Goal: Transaction & Acquisition: Purchase product/service

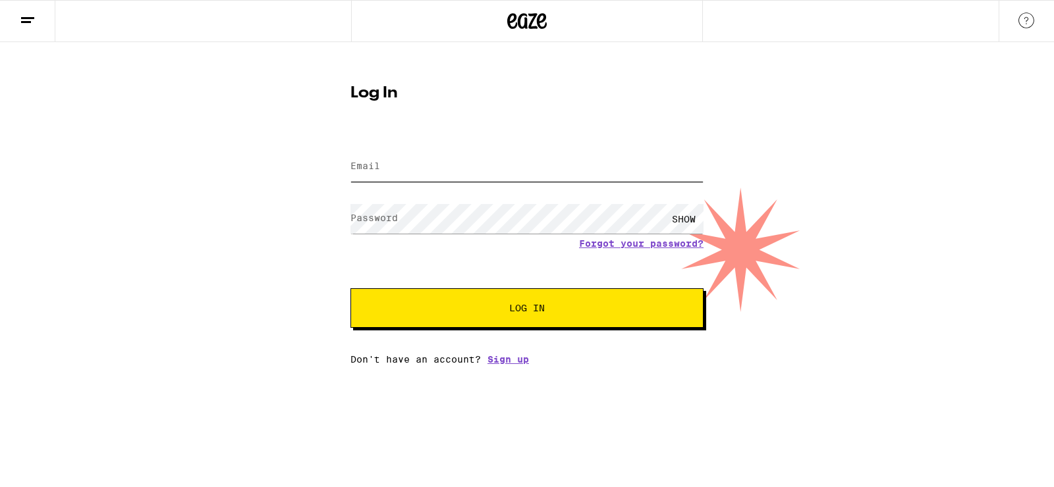
click at [435, 165] on input "Email" at bounding box center [526, 167] width 353 height 30
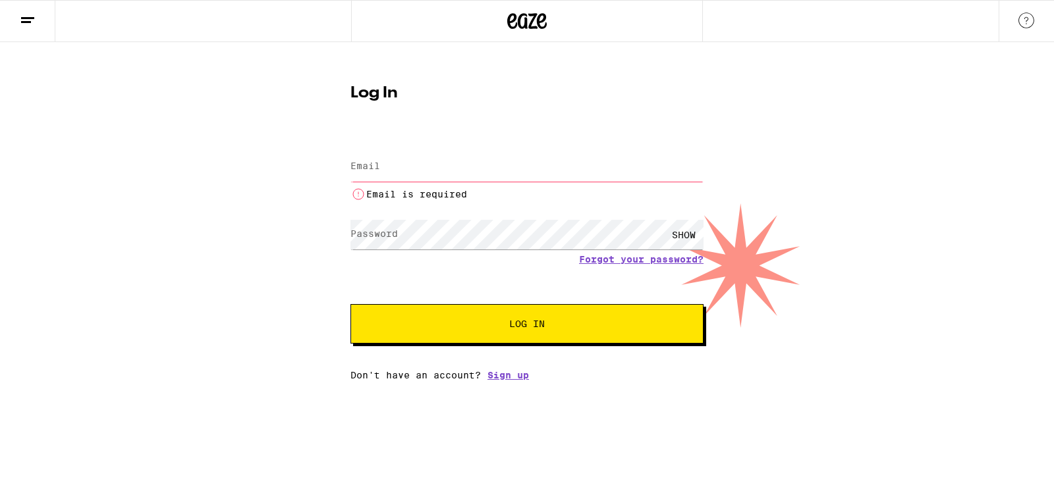
type input "[EMAIL_ADDRESS][DOMAIN_NAME]"
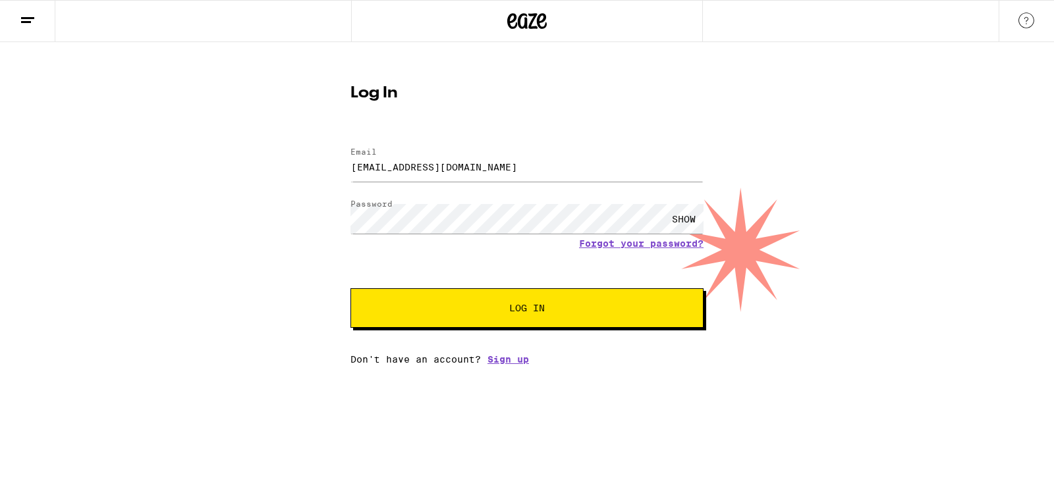
click at [470, 306] on span "Log In" at bounding box center [527, 308] width 246 height 9
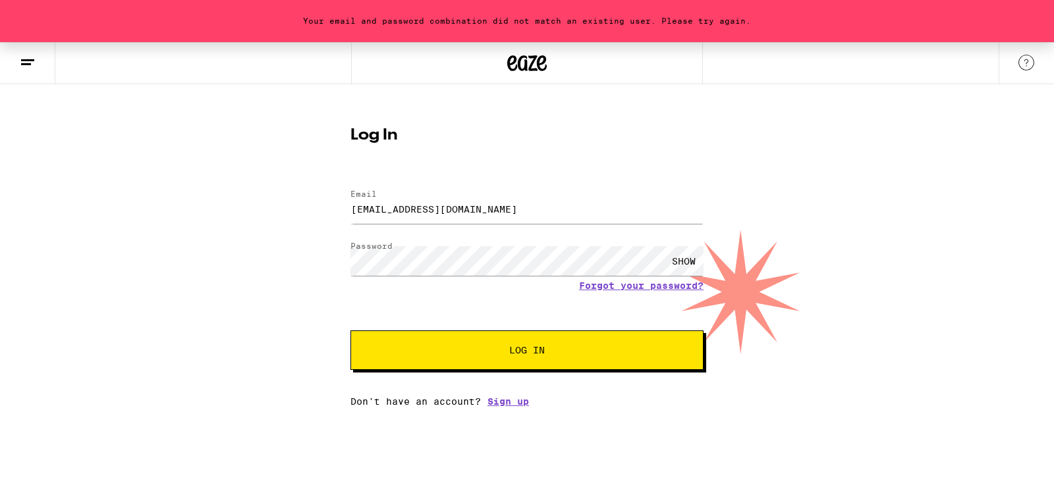
click at [693, 261] on div "SHOW" at bounding box center [684, 261] width 40 height 30
click at [350, 331] on button "Log In" at bounding box center [526, 351] width 353 height 40
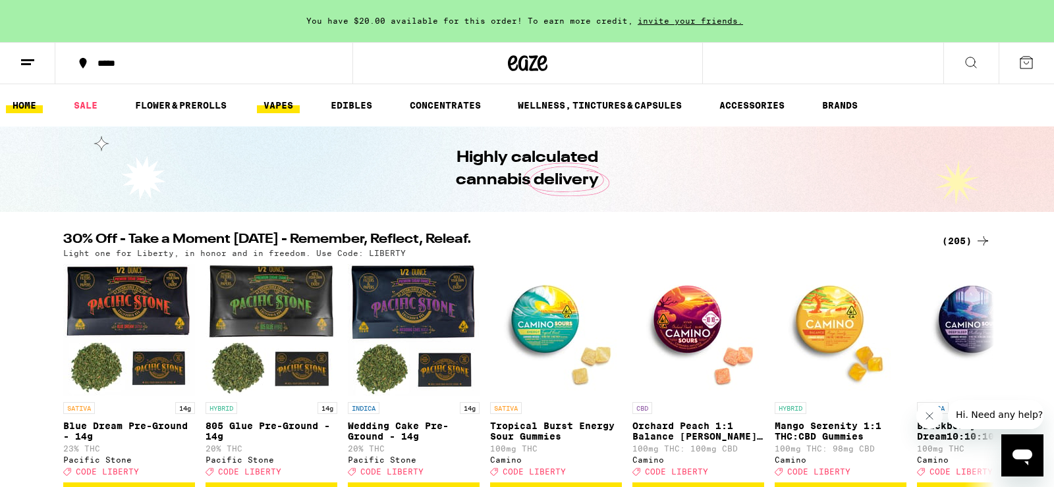
click at [286, 98] on link "VAPES" at bounding box center [278, 105] width 43 height 16
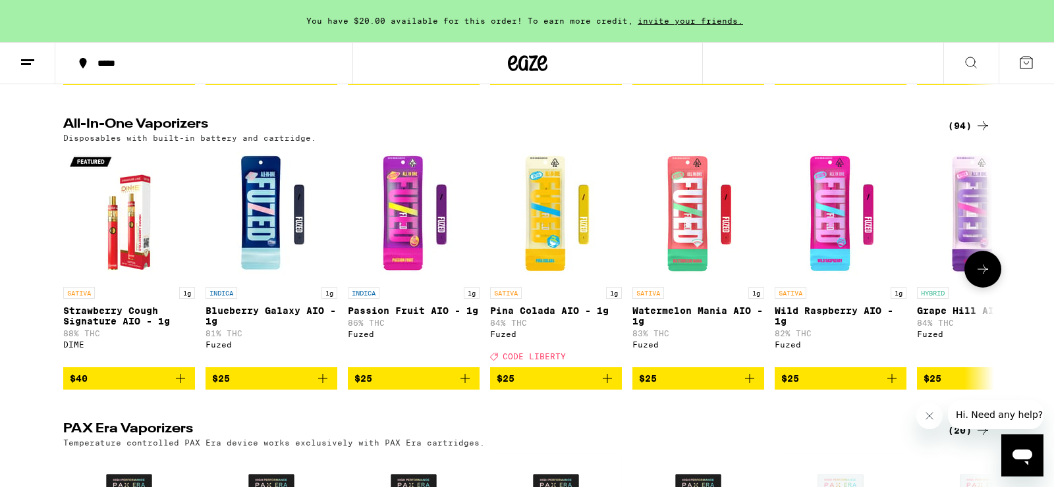
scroll to position [399, 0]
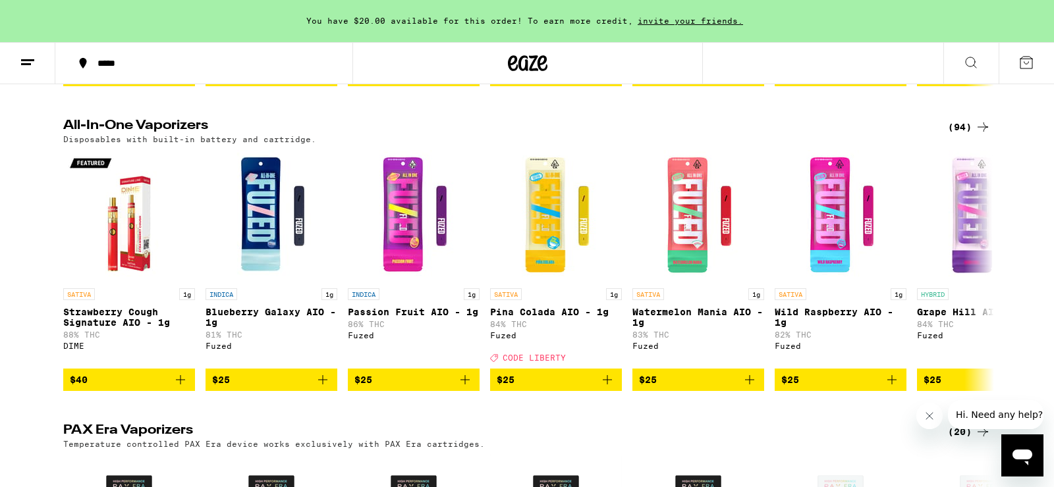
click at [952, 135] on div "(94)" at bounding box center [969, 127] width 43 height 16
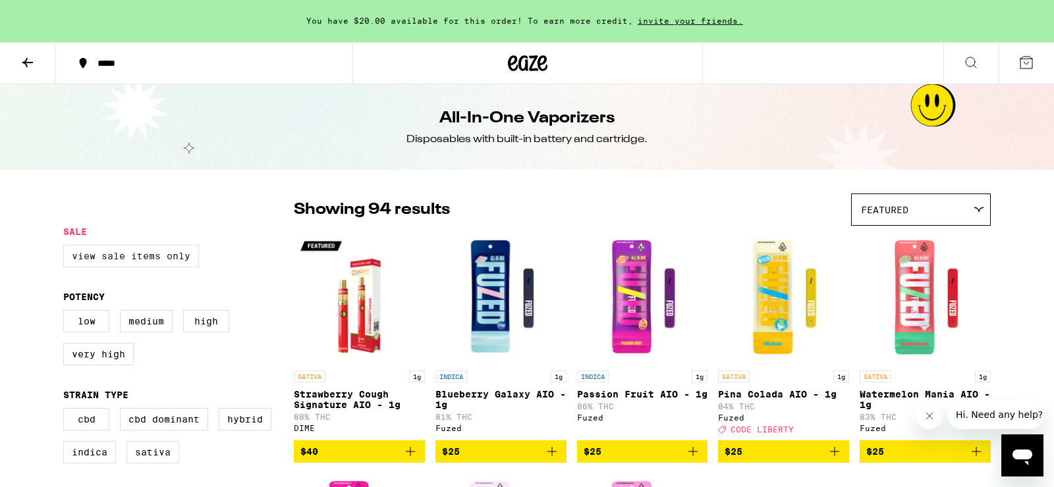
click at [172, 255] on label "View Sale Items Only" at bounding box center [131, 256] width 136 height 22
click at [67, 248] on input "View Sale Items Only" at bounding box center [66, 247] width 1 height 1
checkbox input "true"
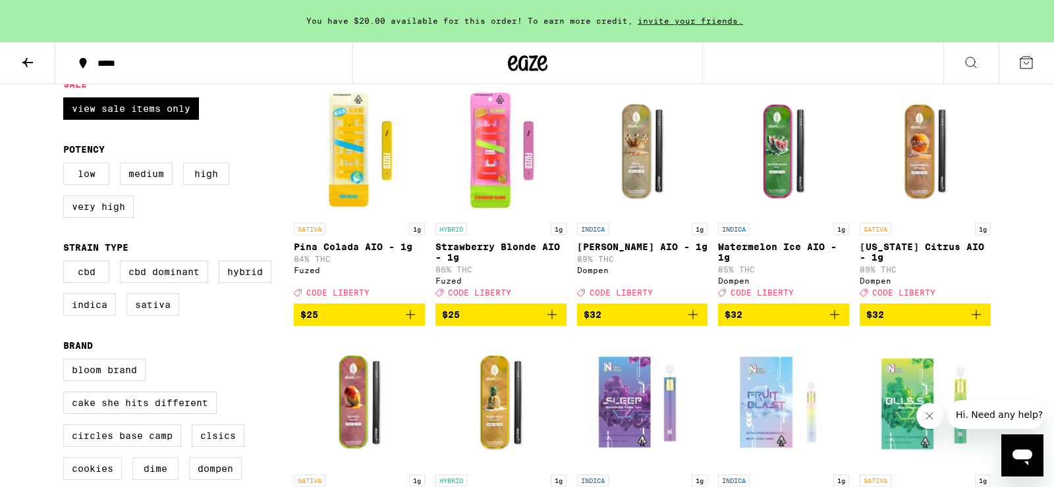
scroll to position [146, 0]
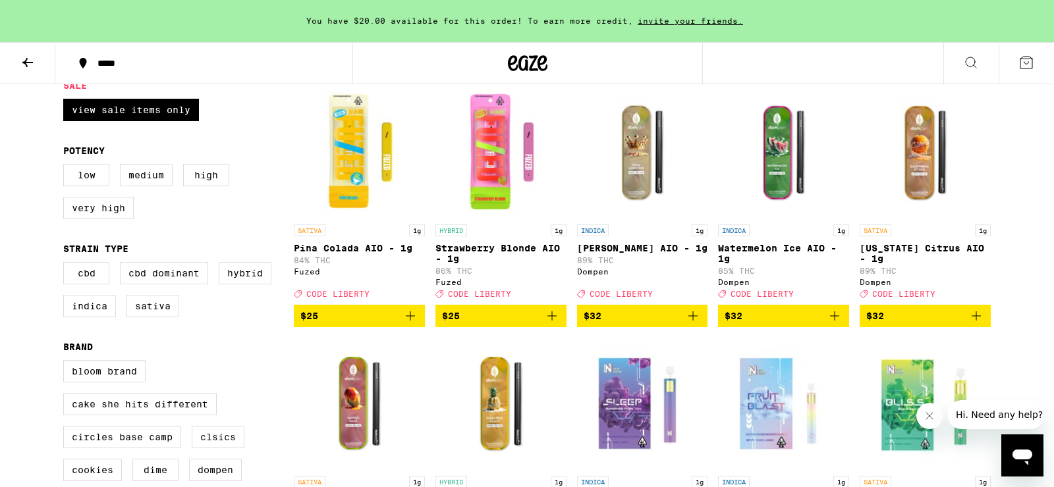
click at [640, 168] on img "Open page for King Louis XIII AIO - 1g from Dompen" at bounding box center [642, 152] width 131 height 132
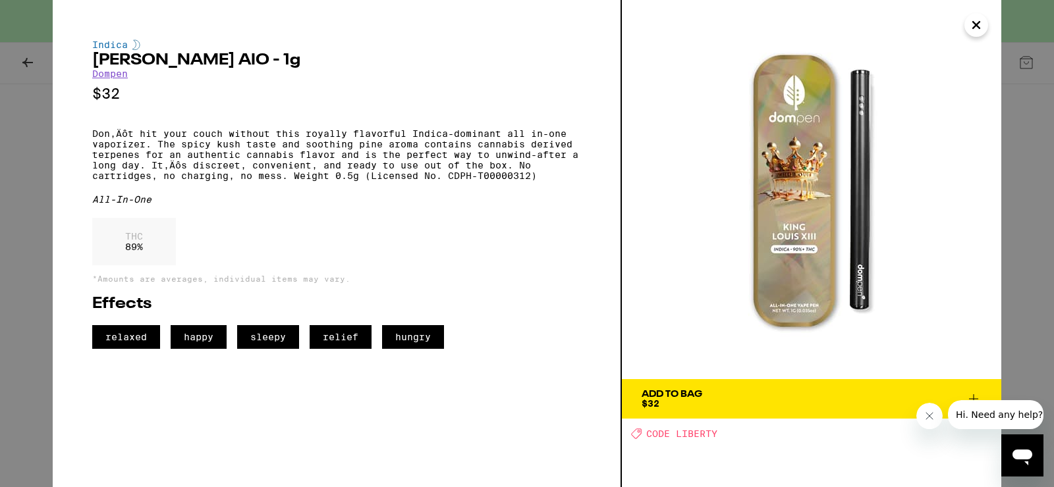
click at [734, 391] on span "Add To Bag $32" at bounding box center [812, 399] width 340 height 18
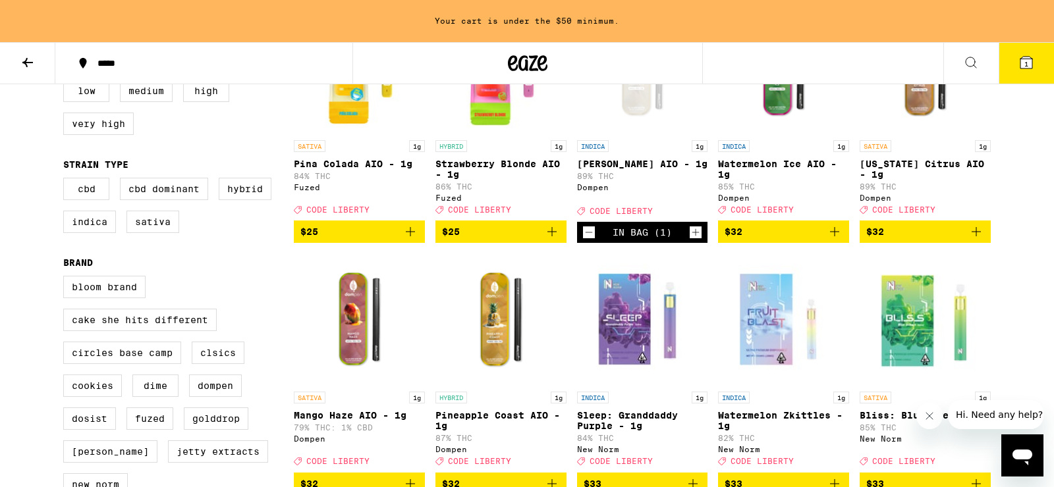
scroll to position [229, 0]
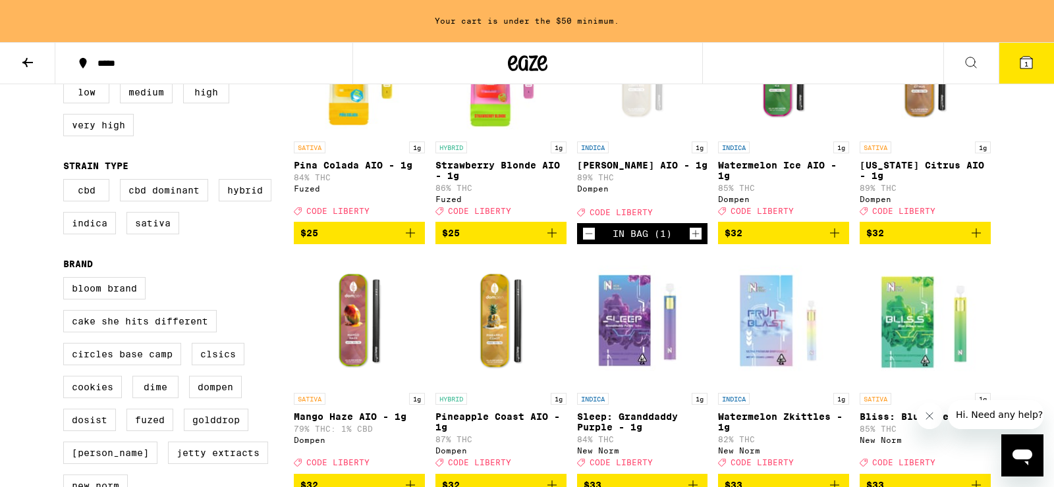
click at [25, 68] on icon at bounding box center [28, 63] width 16 height 16
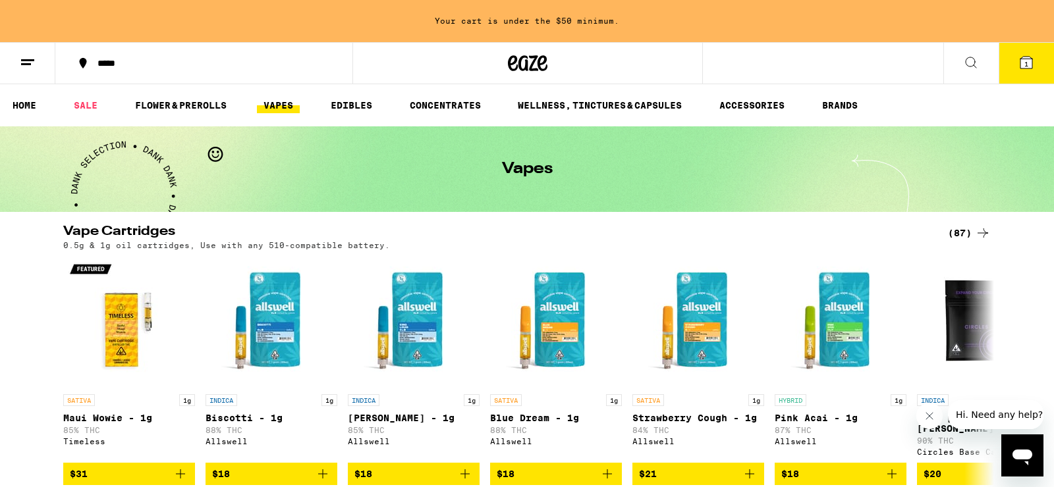
click at [132, 65] on div "*****" at bounding box center [212, 63] width 242 height 9
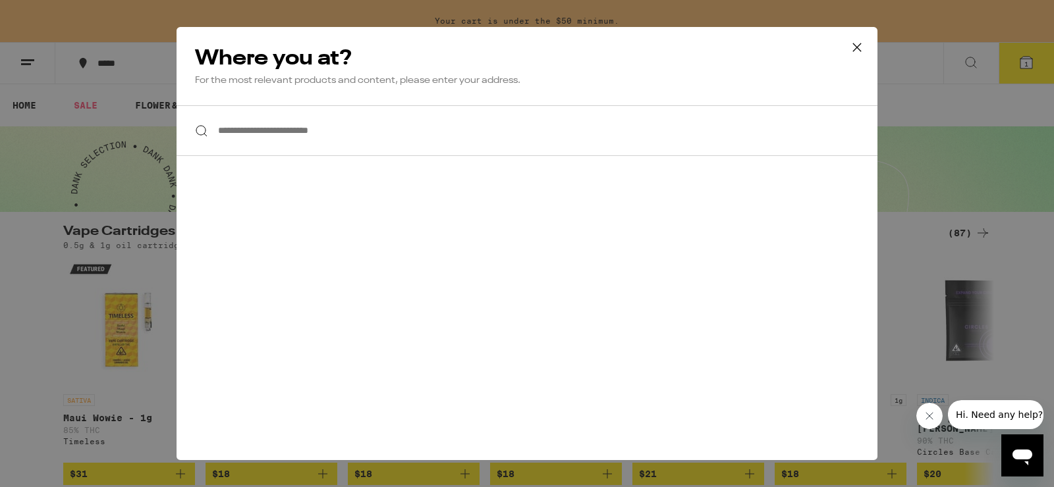
click at [334, 141] on input "**********" at bounding box center [527, 130] width 701 height 51
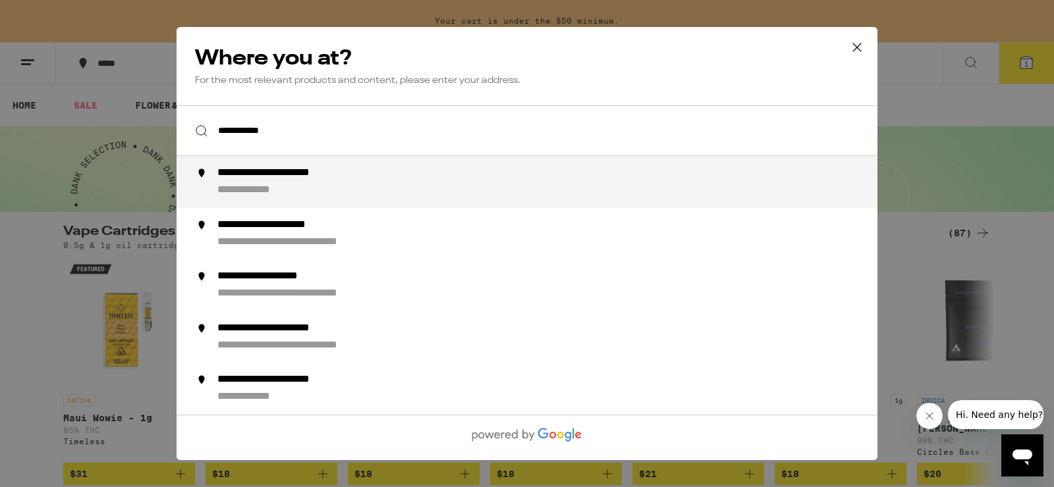
click at [333, 173] on div "**********" at bounding box center [295, 174] width 157 height 14
type input "**********"
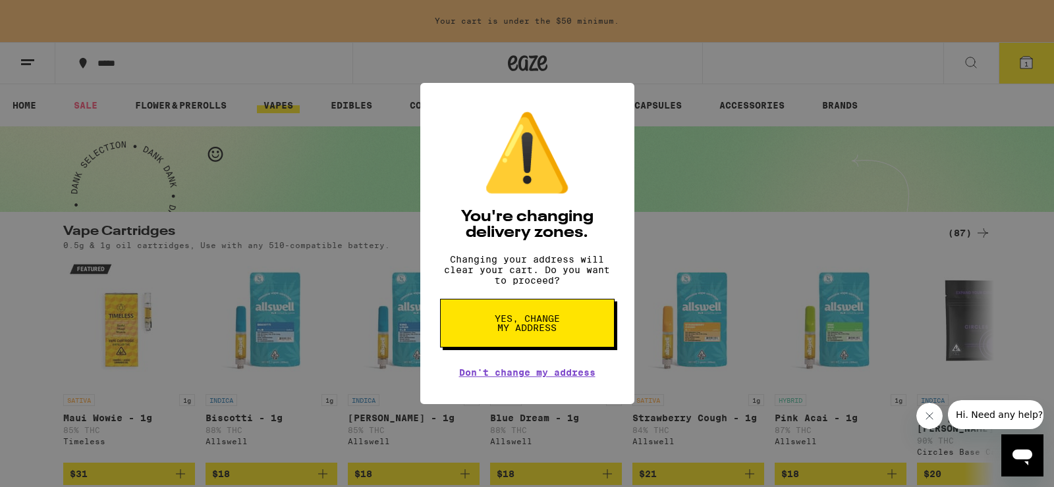
click at [505, 330] on span "Yes, change my address" at bounding box center [527, 323] width 68 height 18
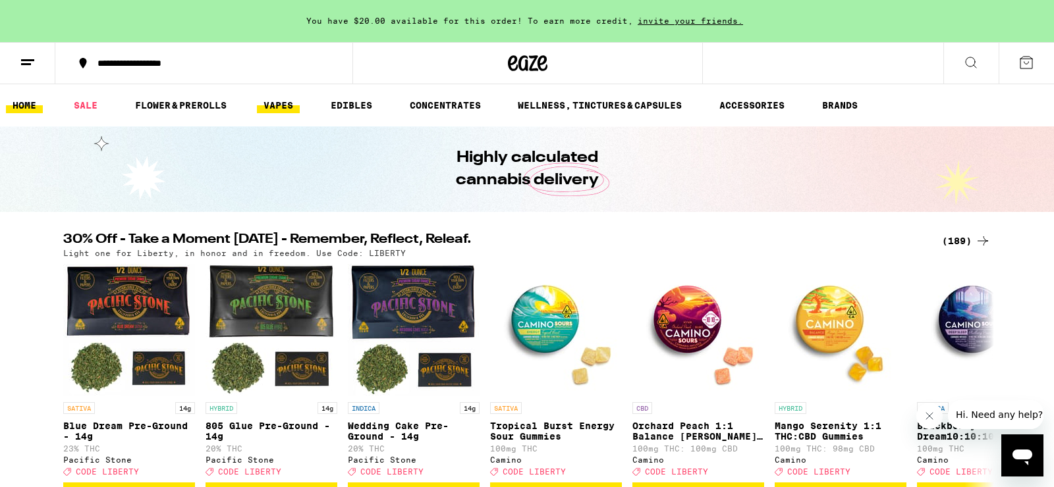
click at [286, 108] on link "VAPES" at bounding box center [278, 105] width 43 height 16
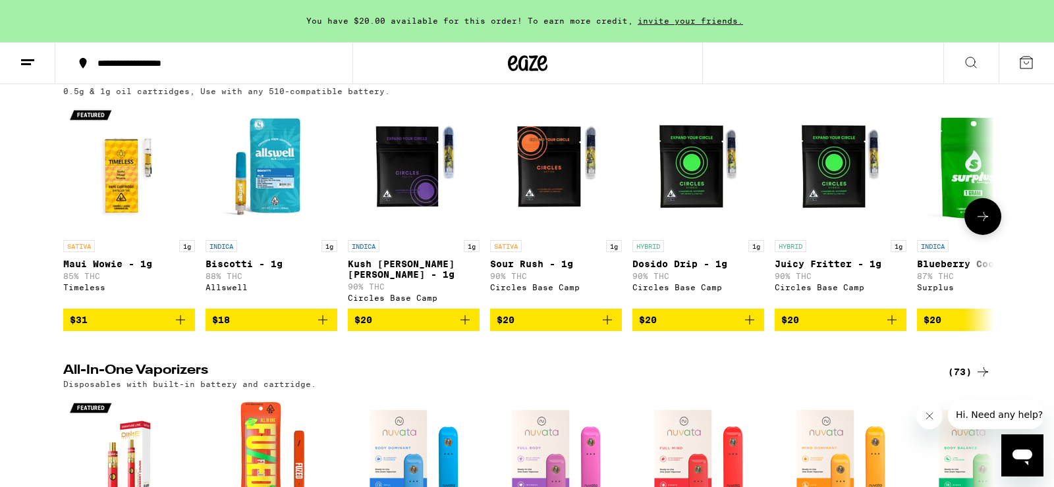
scroll to position [155, 0]
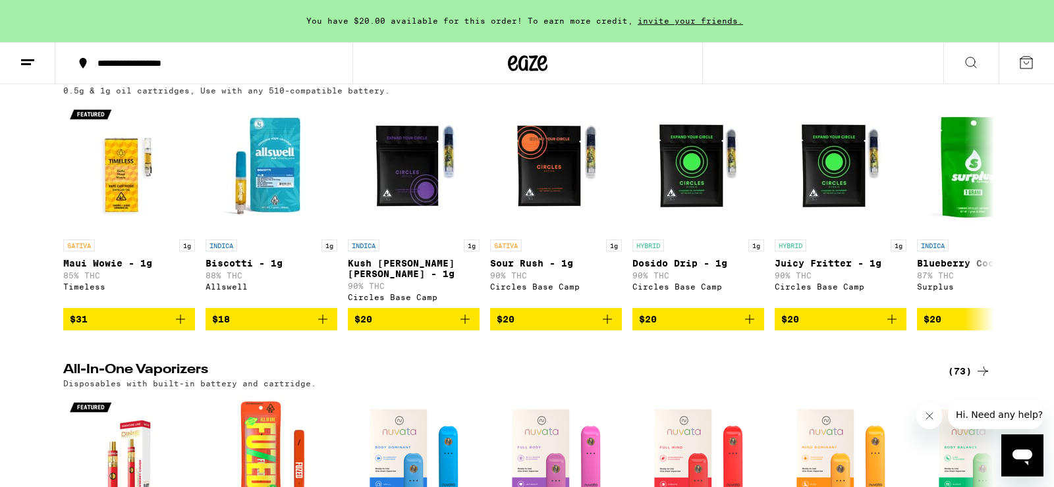
click at [960, 379] on div "(73)" at bounding box center [969, 372] width 43 height 16
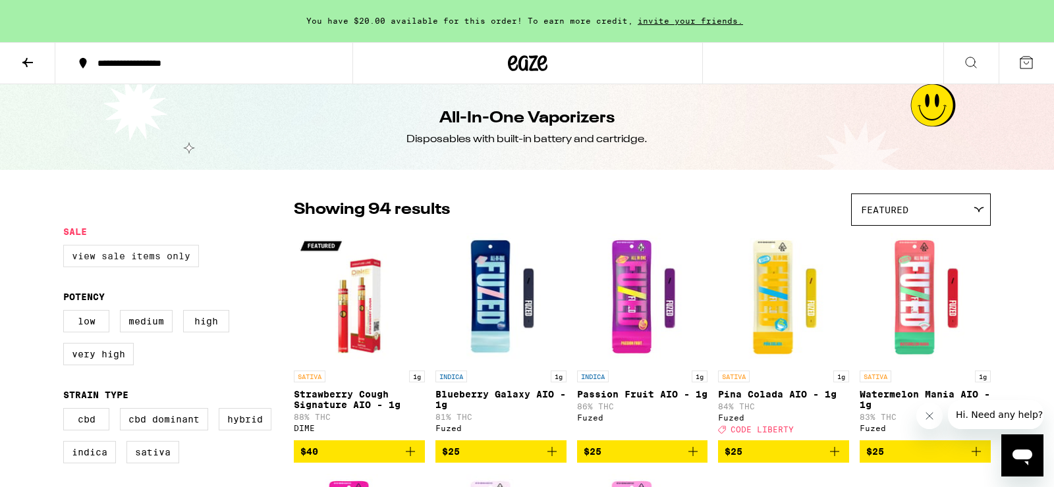
click at [130, 261] on label "View Sale Items Only" at bounding box center [131, 256] width 136 height 22
click at [67, 248] on input "View Sale Items Only" at bounding box center [66, 247] width 1 height 1
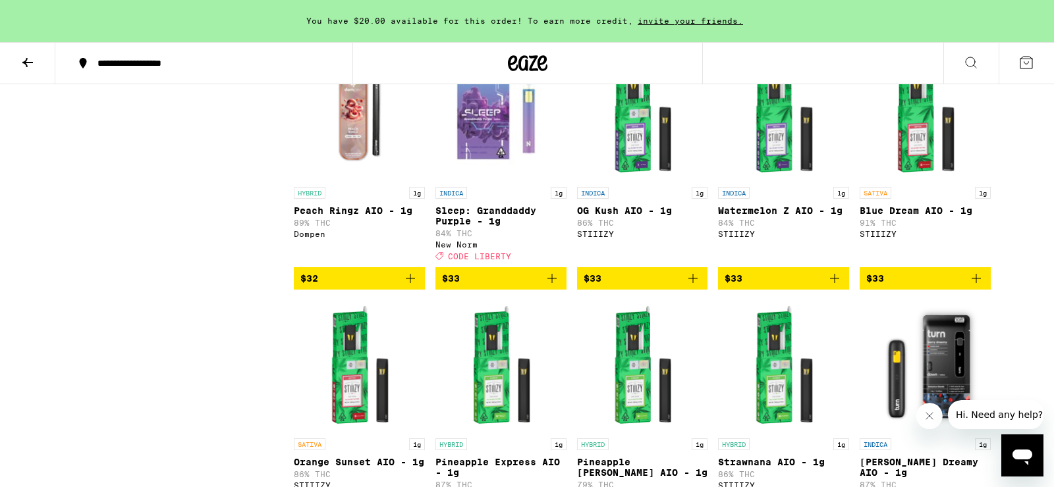
scroll to position [2108, 0]
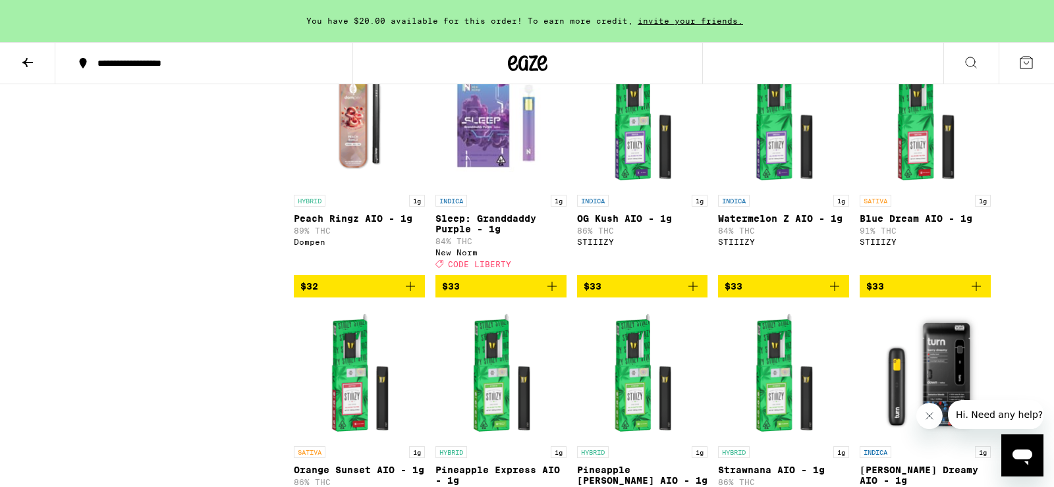
click at [626, 294] on span "$33" at bounding box center [643, 287] width 118 height 16
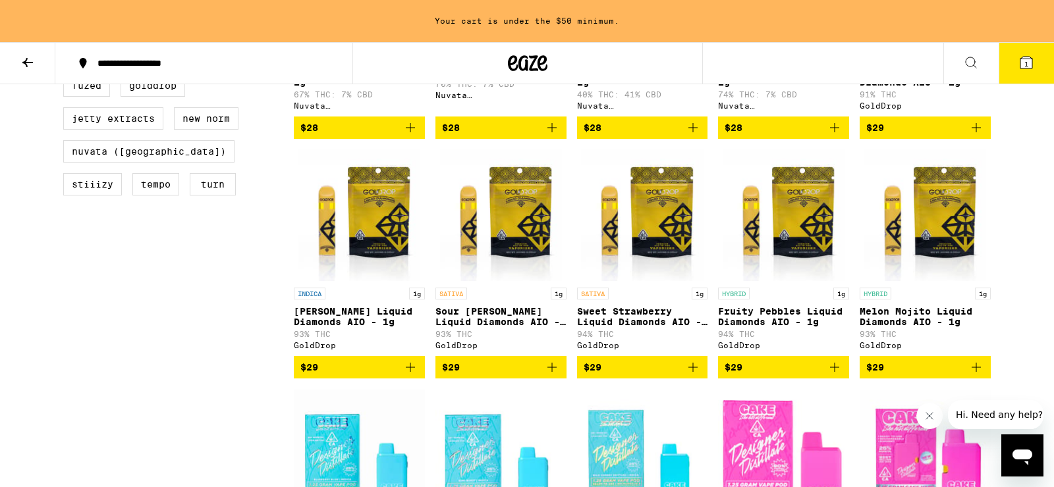
scroll to position [0, 0]
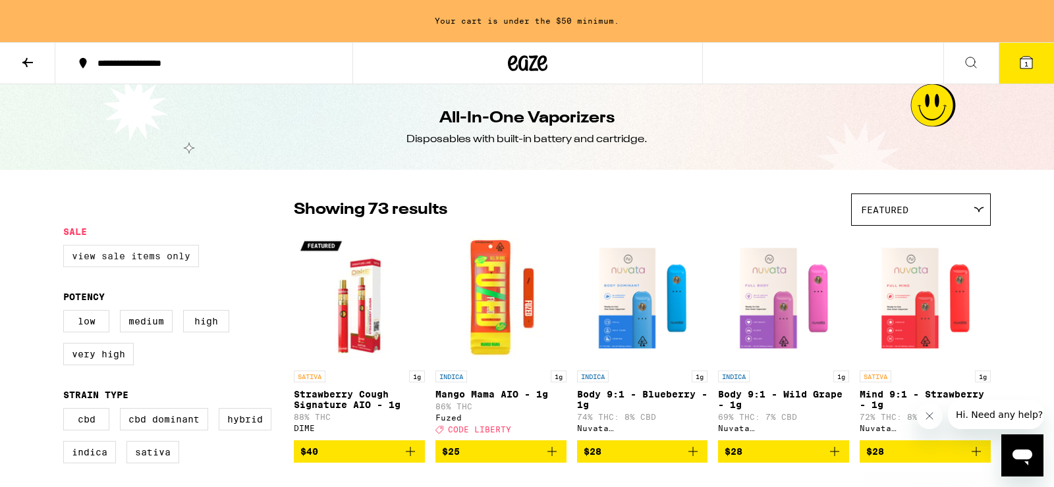
click at [142, 252] on label "View Sale Items Only" at bounding box center [131, 256] width 136 height 22
click at [67, 248] on input "View Sale Items Only" at bounding box center [66, 247] width 1 height 1
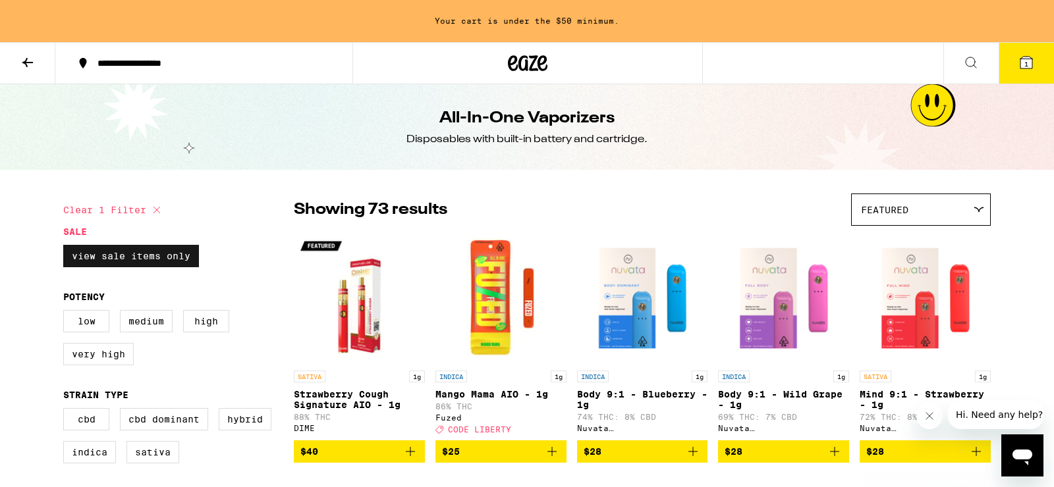
click at [150, 262] on label "View Sale Items Only" at bounding box center [131, 256] width 136 height 22
click at [67, 248] on input "View Sale Items Only" at bounding box center [66, 247] width 1 height 1
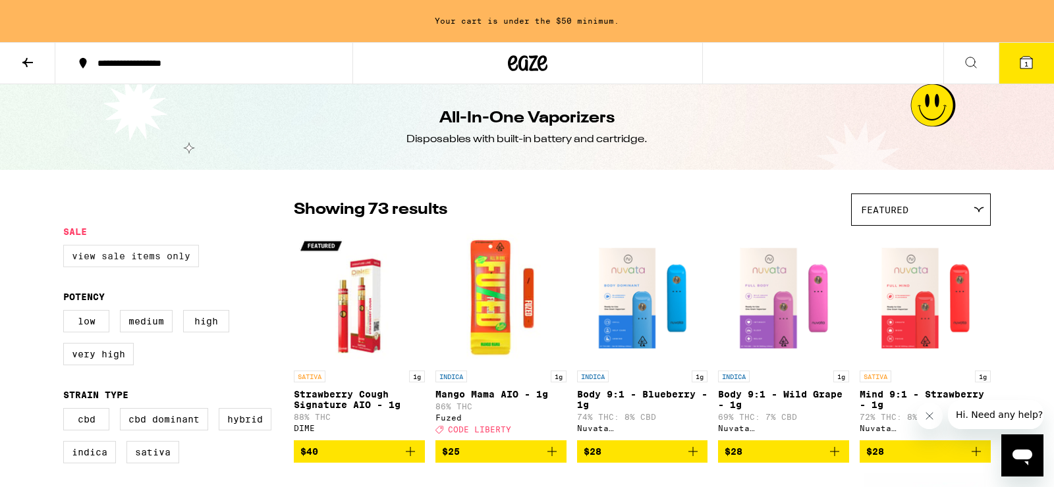
click at [113, 255] on label "View Sale Items Only" at bounding box center [131, 256] width 136 height 22
click at [67, 248] on input "View Sale Items Only" at bounding box center [66, 247] width 1 height 1
checkbox input "true"
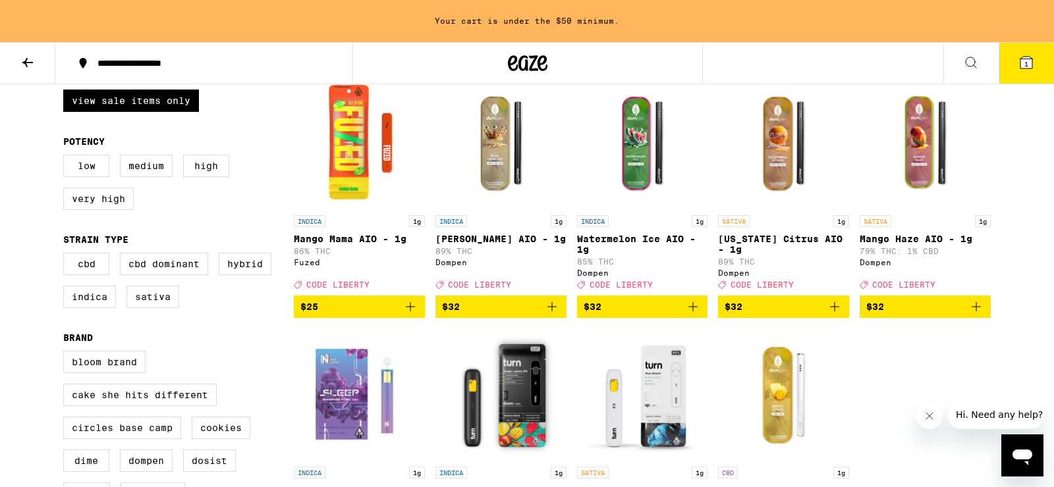
scroll to position [154, 0]
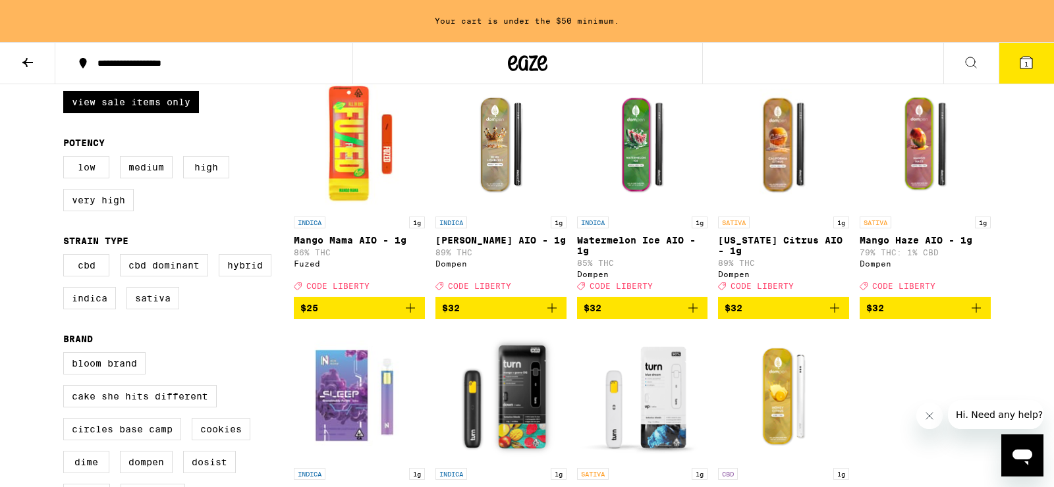
click at [479, 316] on span "$32" at bounding box center [501, 308] width 118 height 16
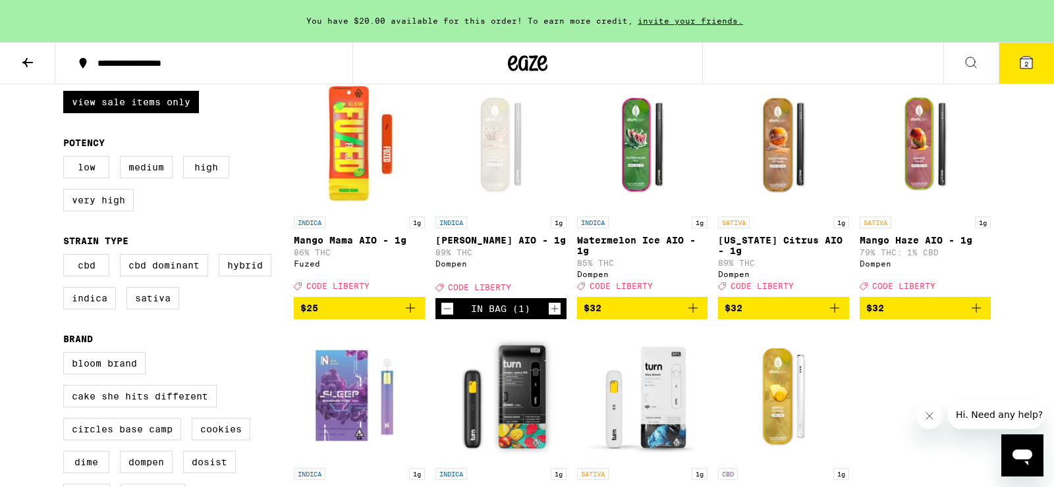
click at [23, 66] on icon at bounding box center [28, 63] width 16 height 16
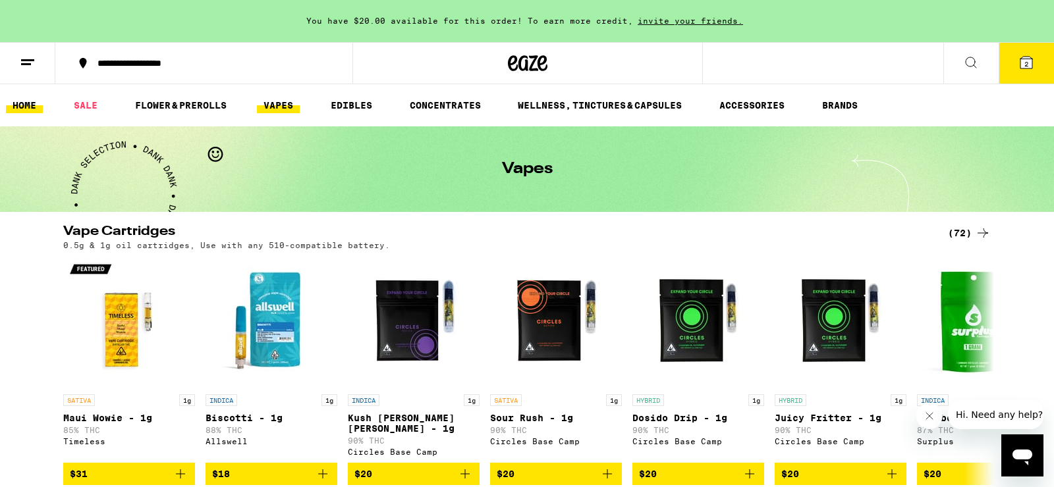
click at [20, 101] on link "HOME" at bounding box center [24, 105] width 37 height 16
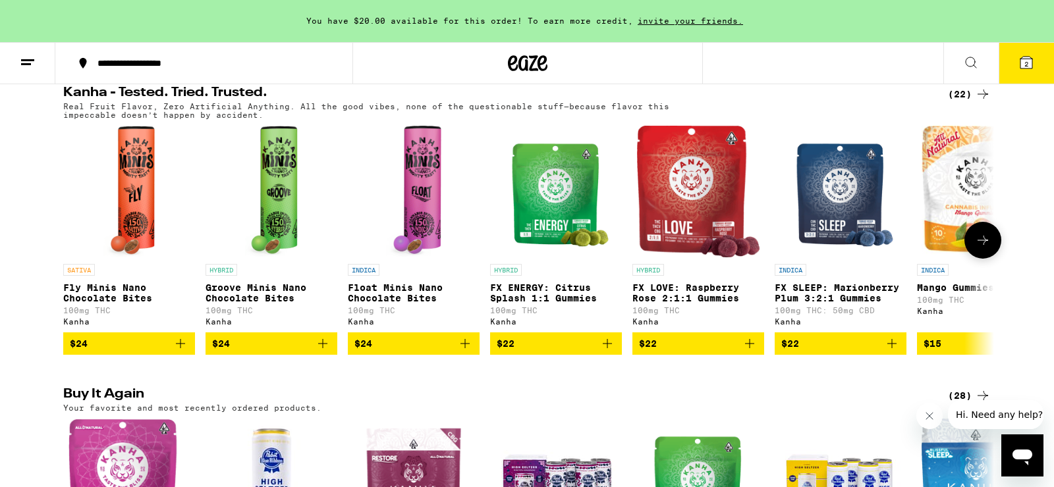
scroll to position [754, 0]
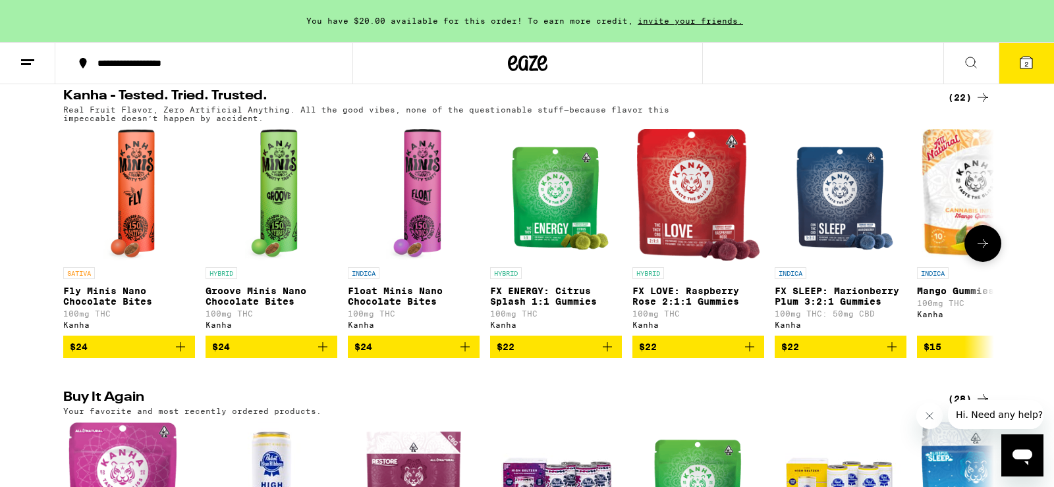
click at [845, 355] on span "$22" at bounding box center [840, 347] width 119 height 16
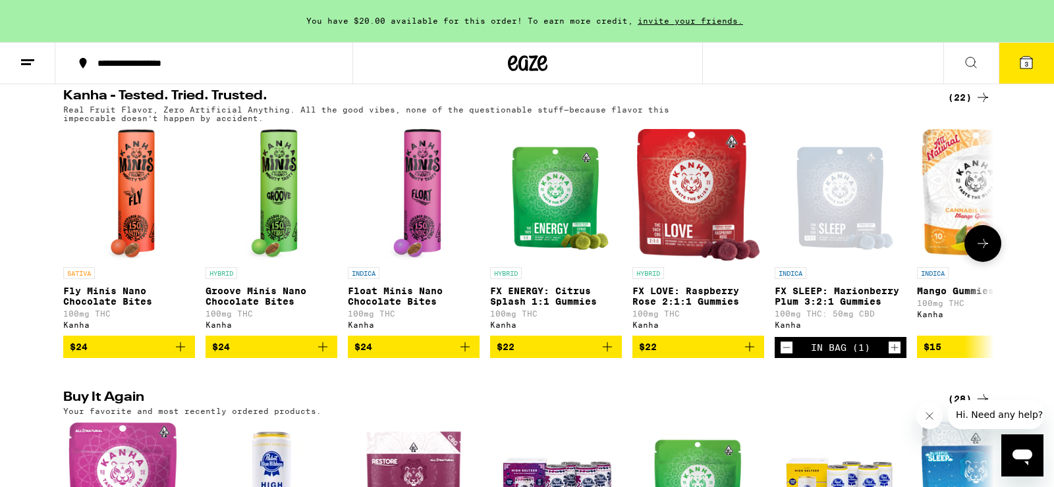
click at [892, 356] on icon "Increment" at bounding box center [894, 348] width 12 height 16
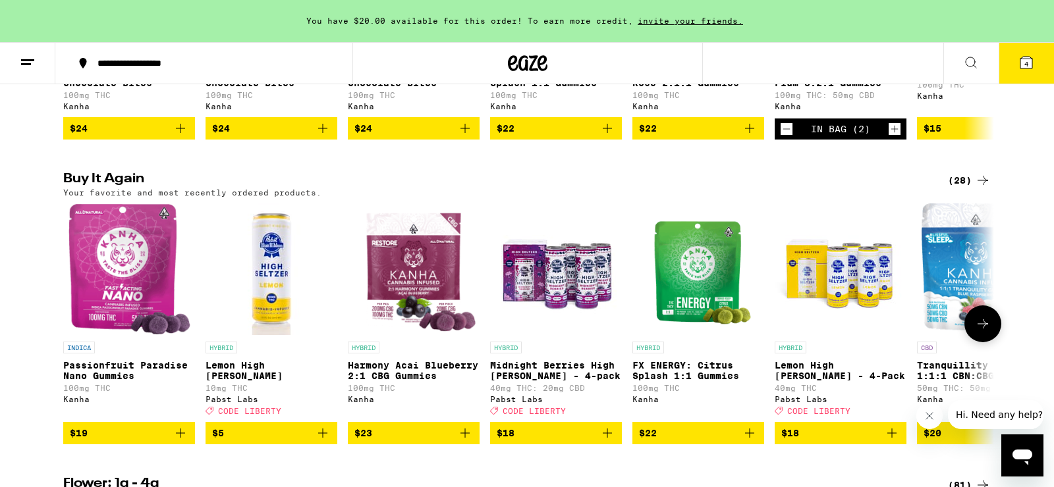
scroll to position [1033, 0]
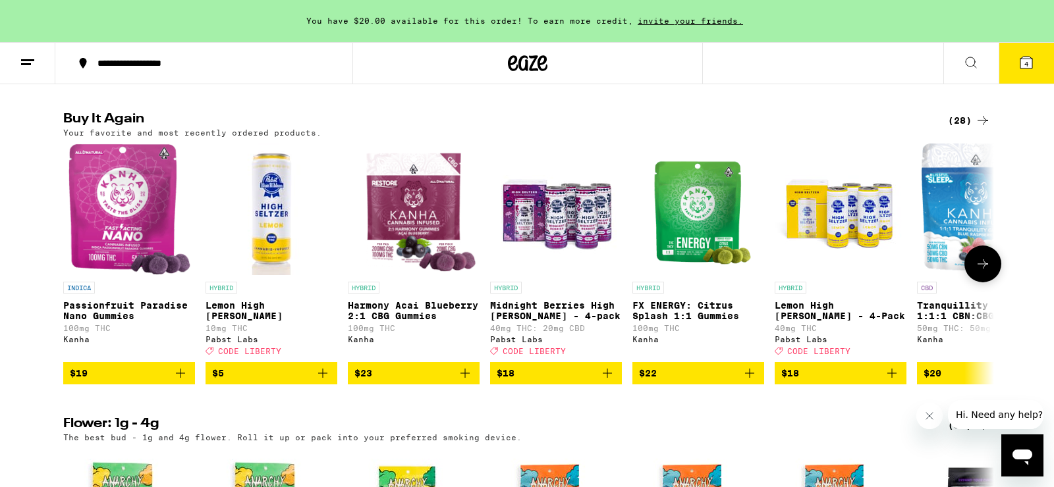
click at [888, 381] on icon "Add to bag" at bounding box center [892, 374] width 16 height 16
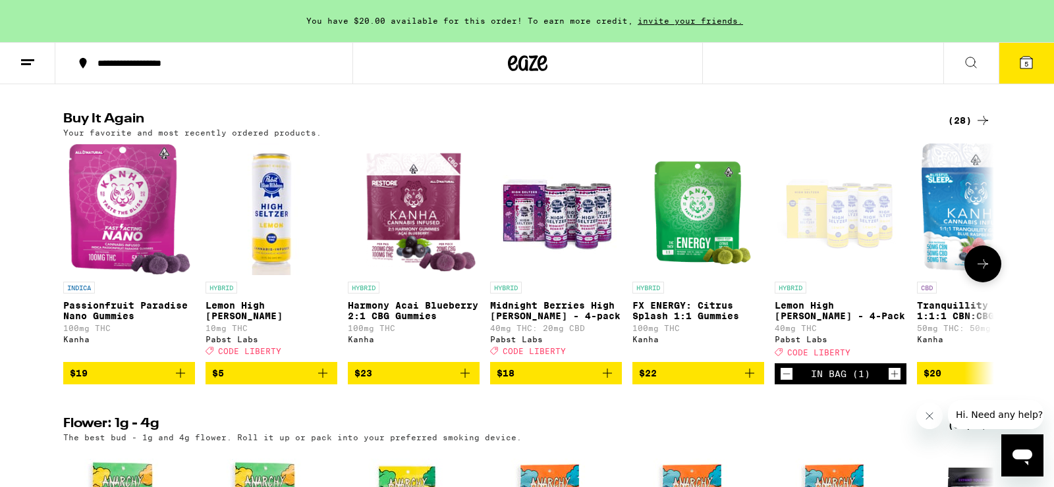
click at [613, 381] on icon "Add to bag" at bounding box center [607, 374] width 16 height 16
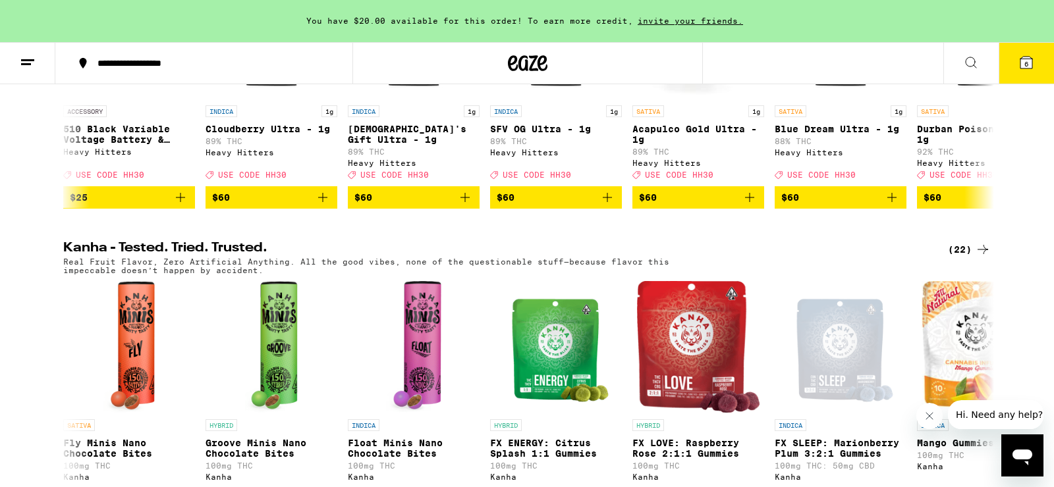
scroll to position [0, 0]
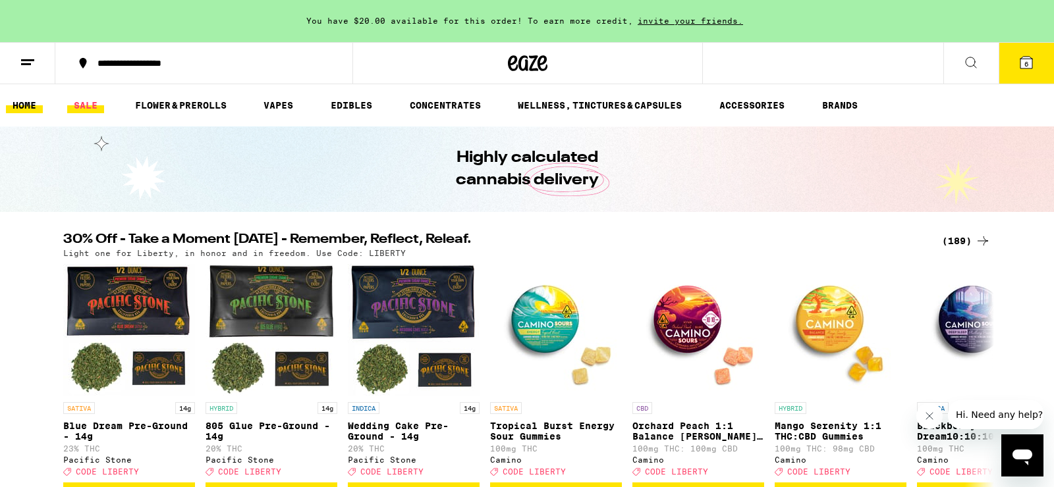
click at [85, 101] on link "SALE" at bounding box center [85, 105] width 37 height 16
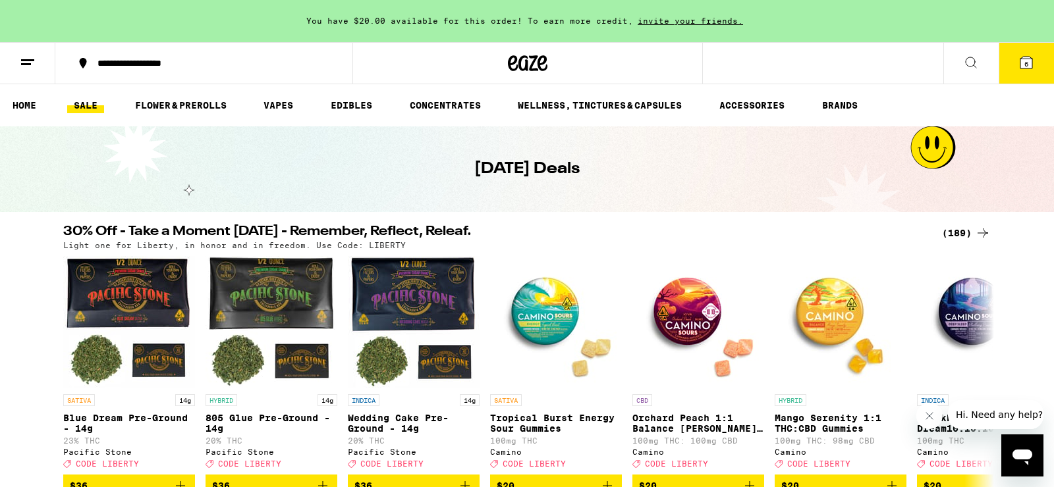
click at [960, 227] on div "(189)" at bounding box center [966, 233] width 49 height 16
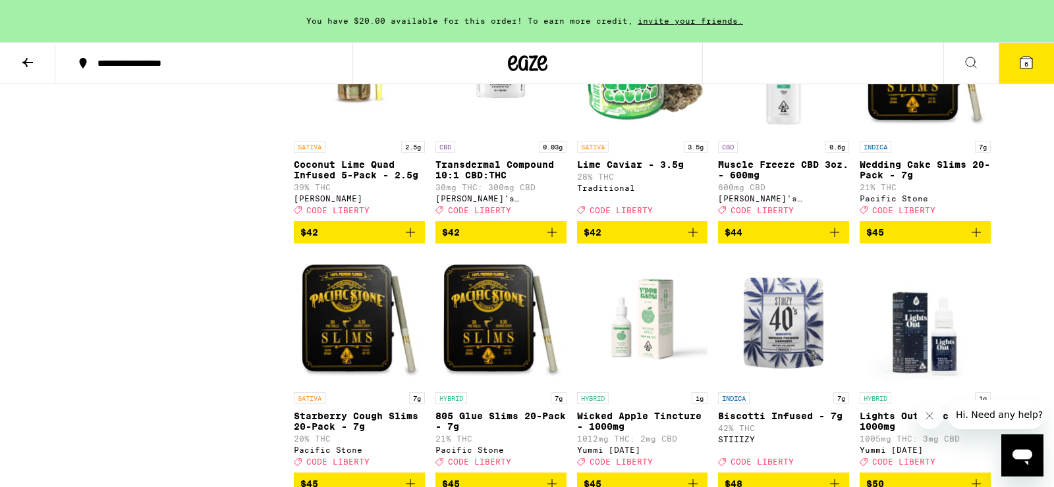
scroll to position [7967, 0]
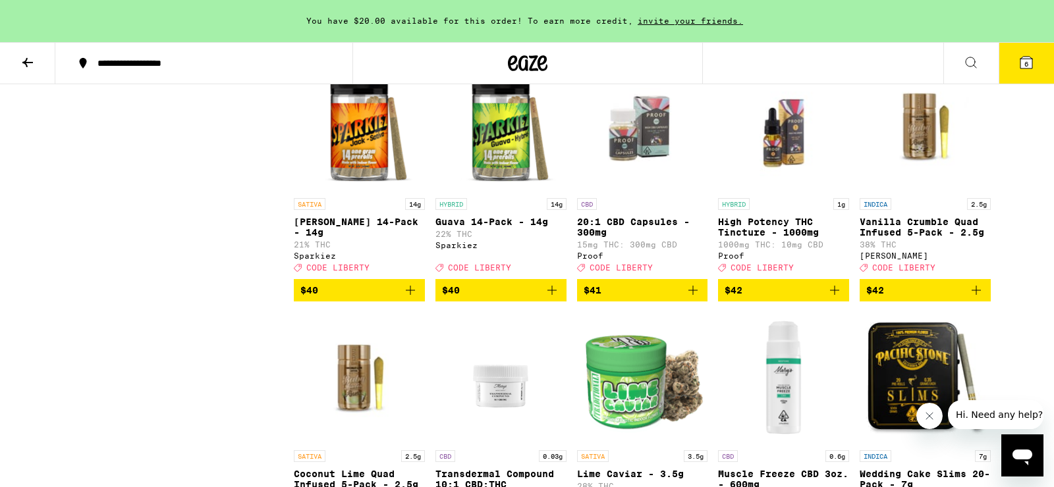
click at [1025, 68] on icon at bounding box center [1026, 63] width 16 height 16
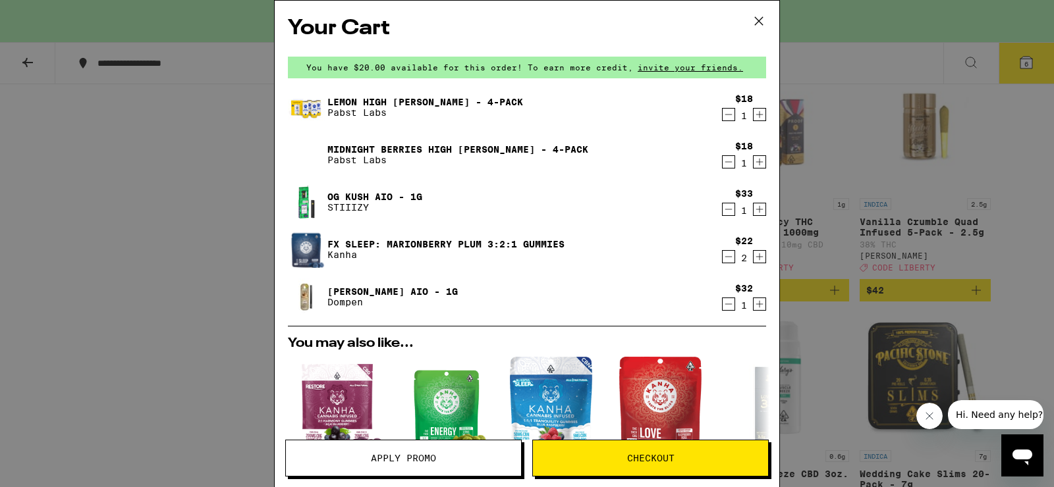
click at [389, 468] on button "Apply Promo" at bounding box center [403, 458] width 236 height 37
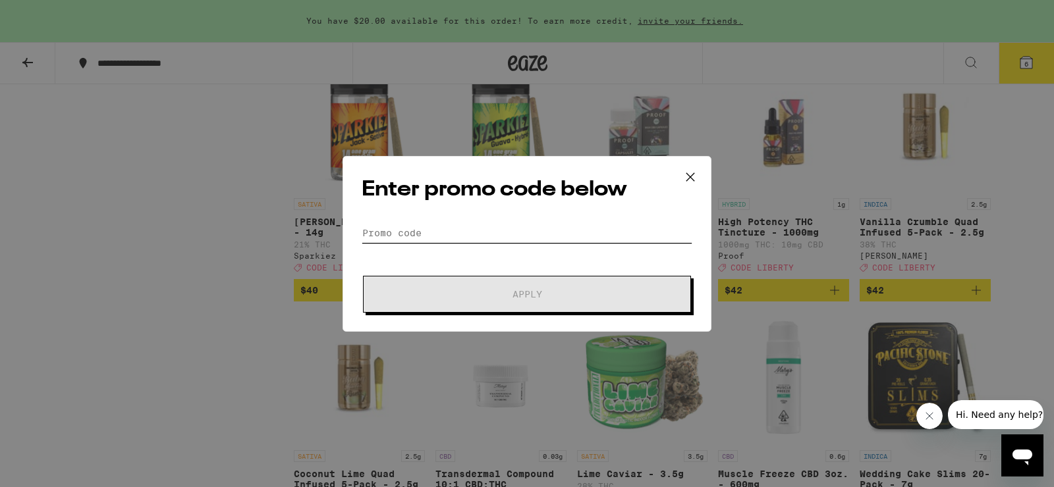
click at [427, 240] on input "Promo Code" at bounding box center [527, 233] width 331 height 20
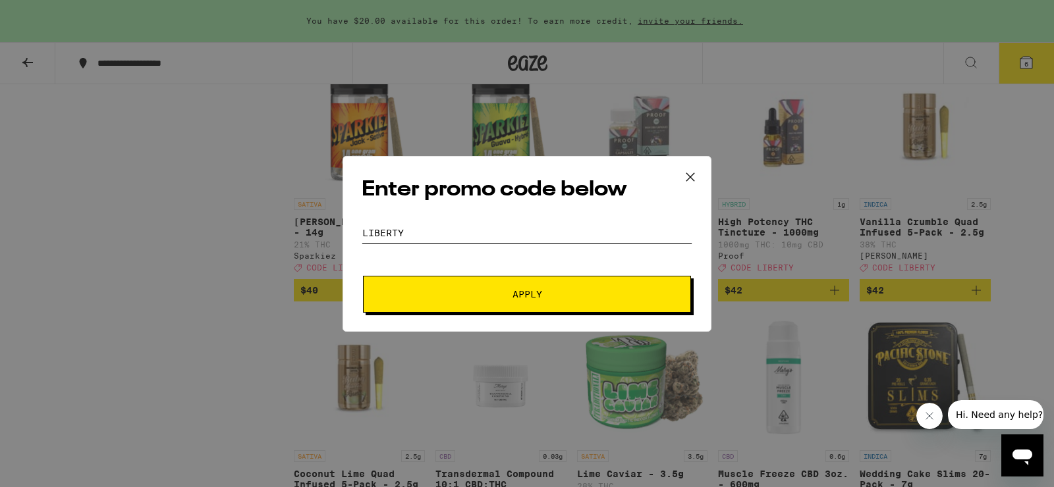
type input "liberty"
click at [363, 276] on button "Apply" at bounding box center [527, 294] width 328 height 37
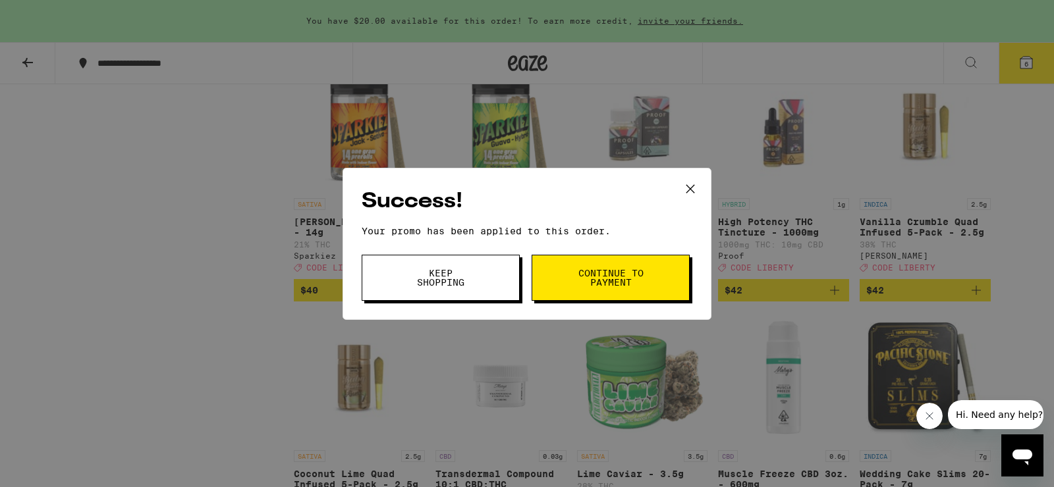
click at [447, 283] on span "Keep Shopping" at bounding box center [440, 278] width 67 height 18
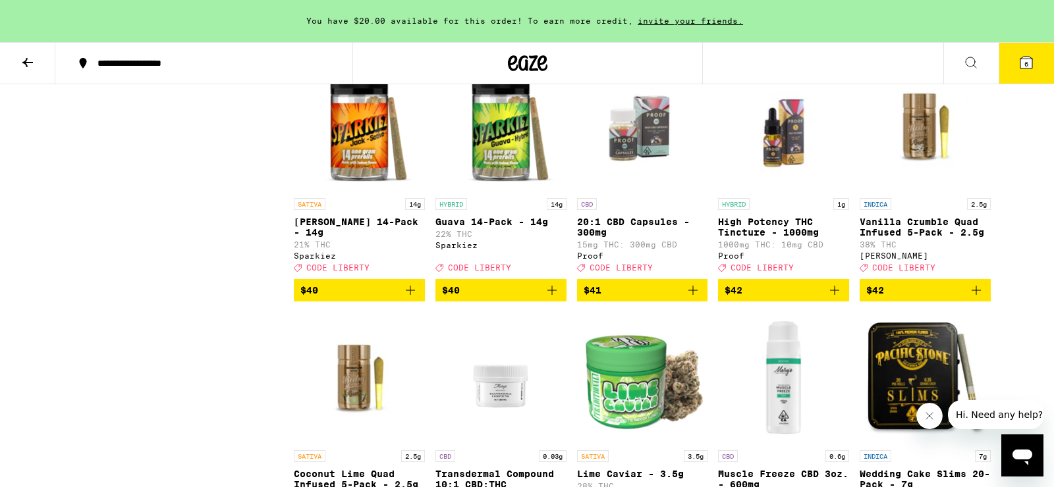
click at [1020, 57] on icon at bounding box center [1026, 63] width 16 height 16
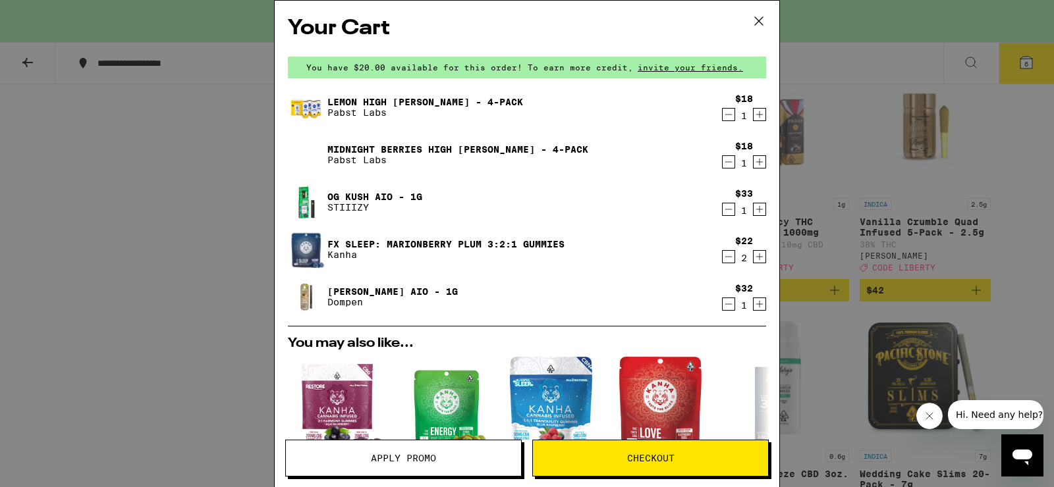
scroll to position [1, 0]
click at [725, 207] on icon "Decrement" at bounding box center [729, 209] width 12 height 16
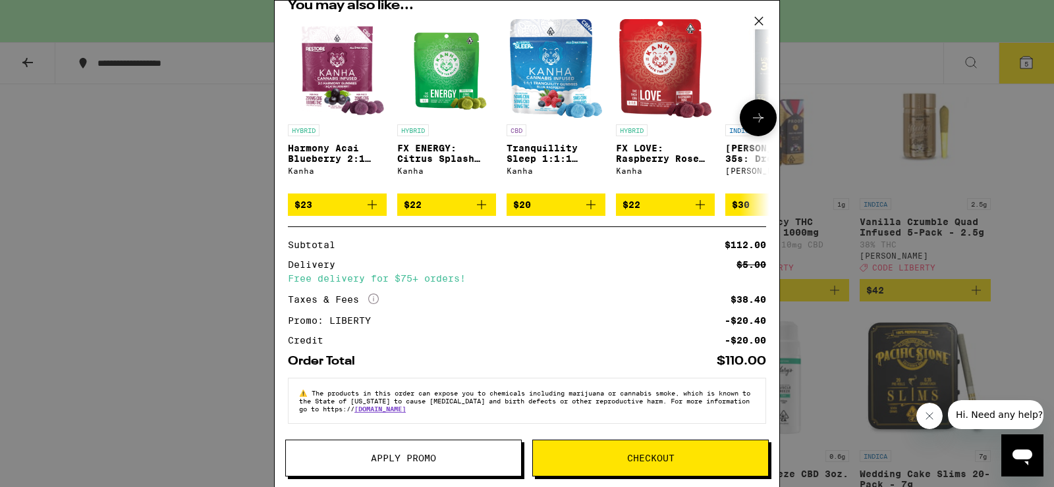
scroll to position [0, 0]
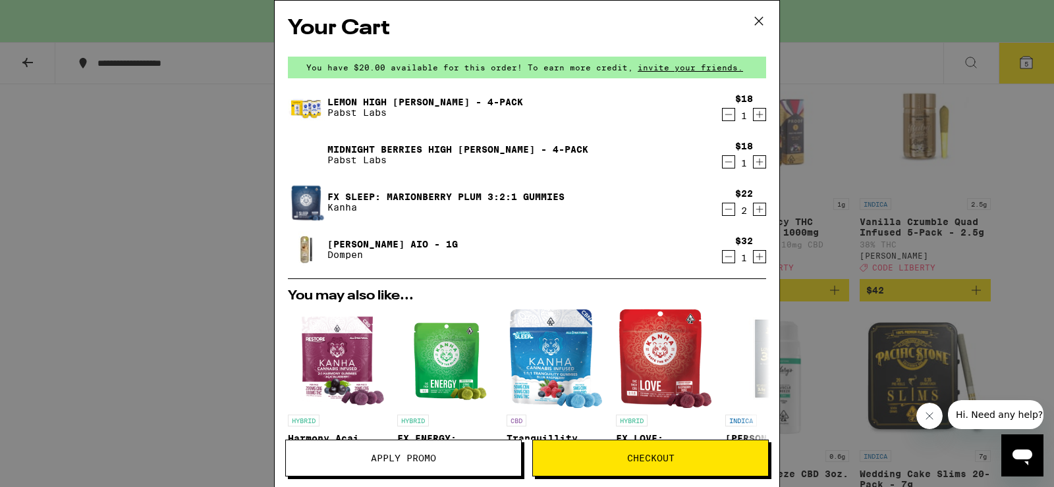
click at [724, 161] on icon "Decrement" at bounding box center [729, 162] width 12 height 16
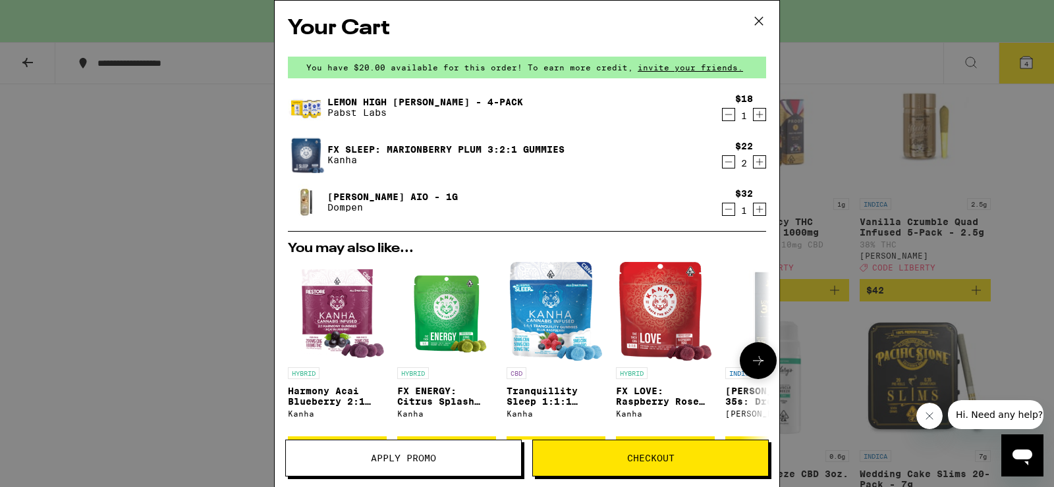
scroll to position [252, 0]
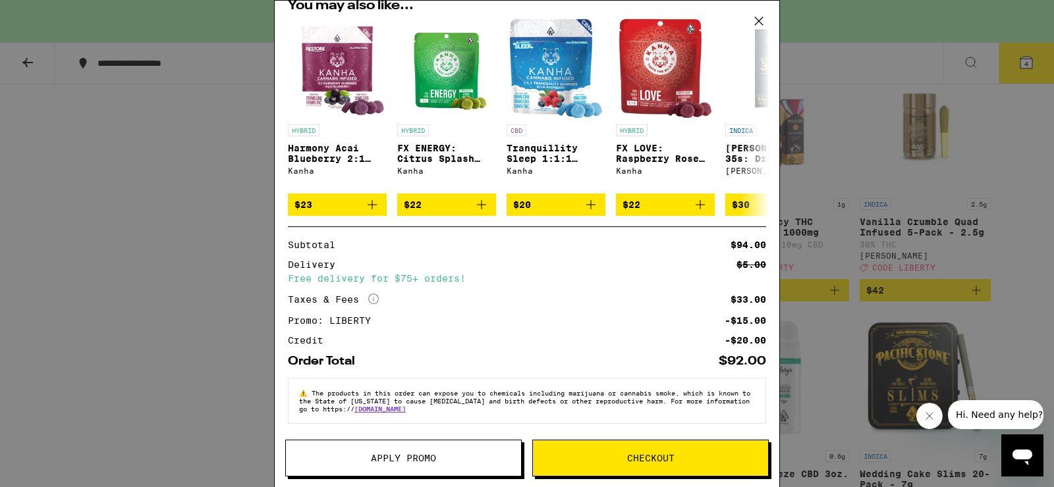
click at [637, 454] on span "Checkout" at bounding box center [650, 458] width 47 height 9
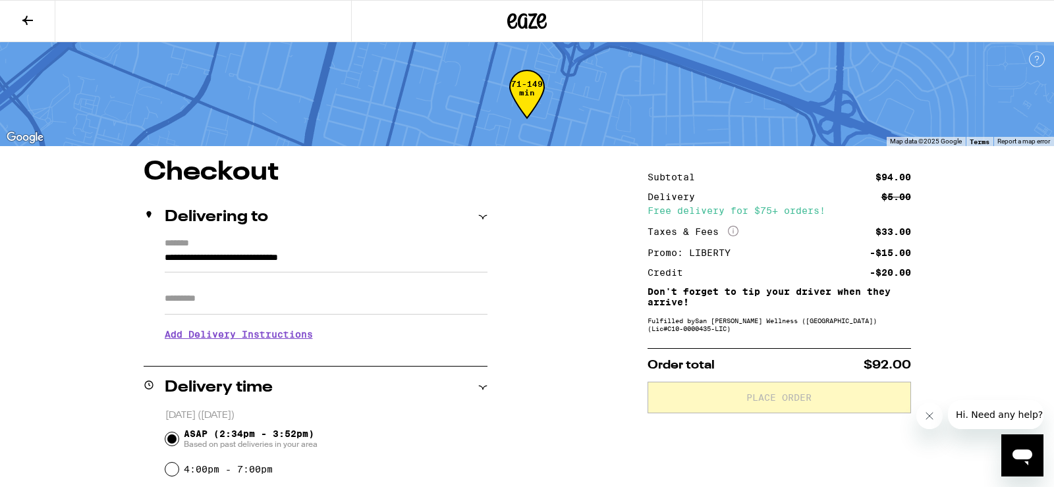
click at [215, 308] on input "Apt/Suite" at bounding box center [326, 299] width 323 height 32
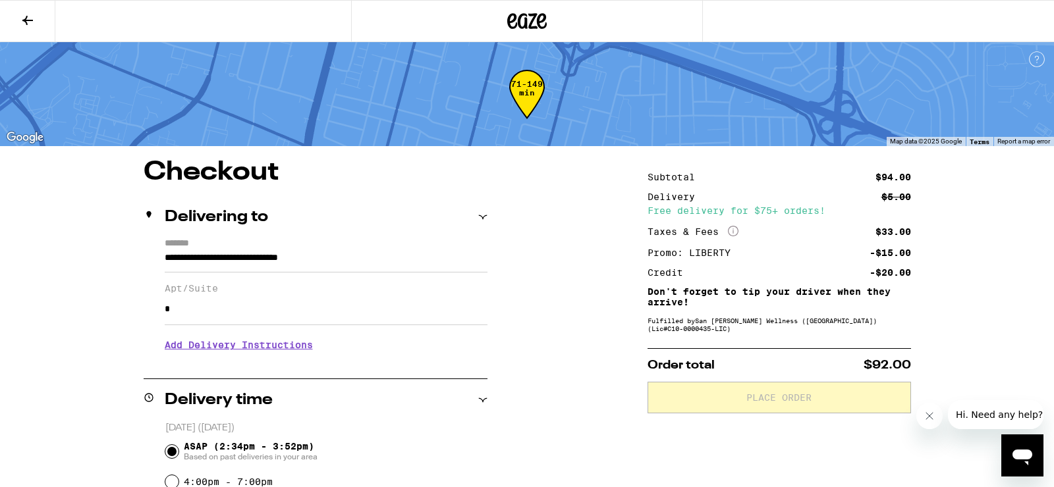
click at [184, 347] on h3 "Add Delivery Instructions" at bounding box center [326, 345] width 323 height 30
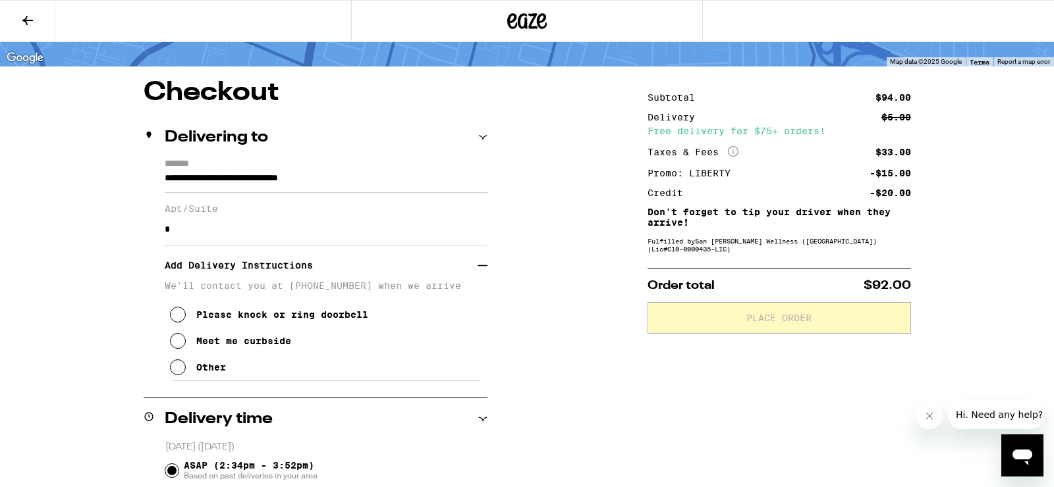
scroll to position [91, 0]
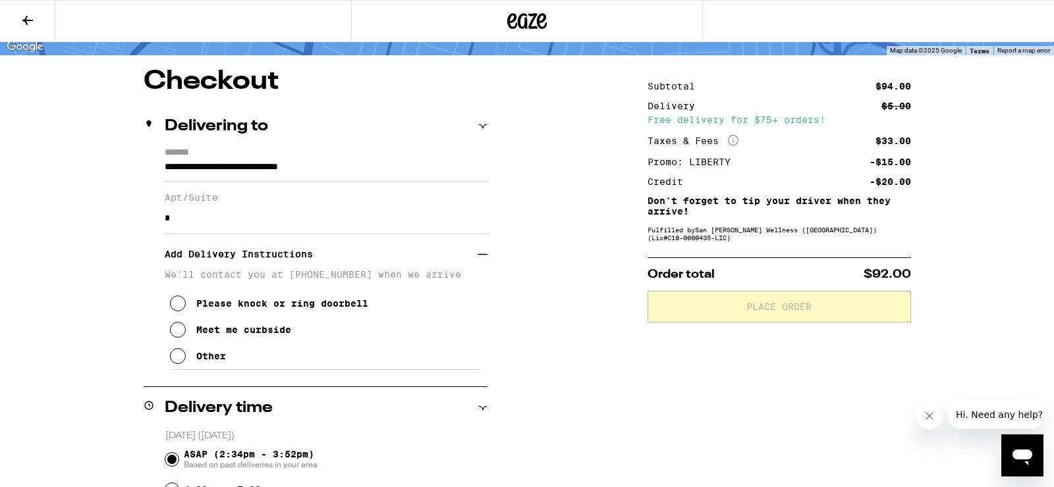
click at [173, 312] on icon at bounding box center [178, 304] width 16 height 16
click at [184, 227] on input "*" at bounding box center [326, 219] width 323 height 32
type input "**********"
click at [178, 358] on icon at bounding box center [178, 356] width 16 height 16
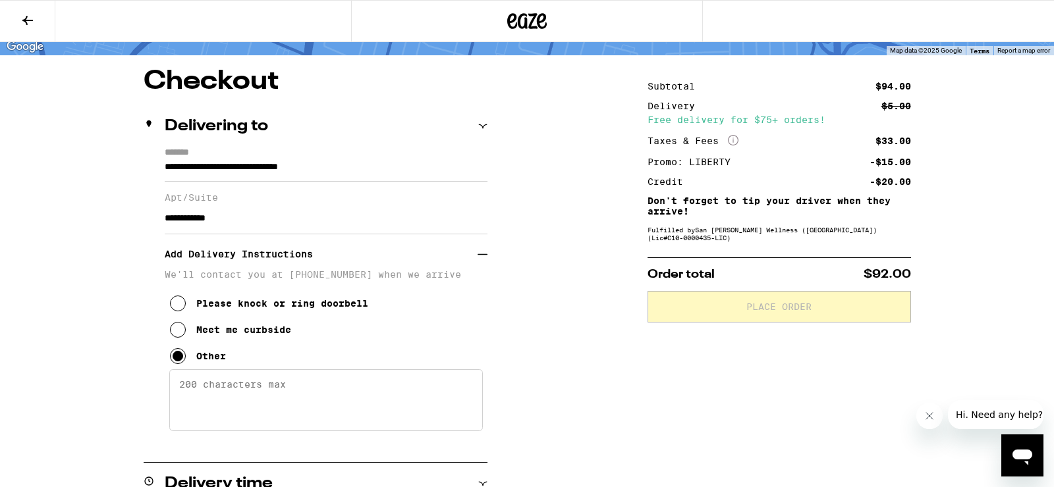
click at [178, 312] on icon at bounding box center [178, 304] width 16 height 16
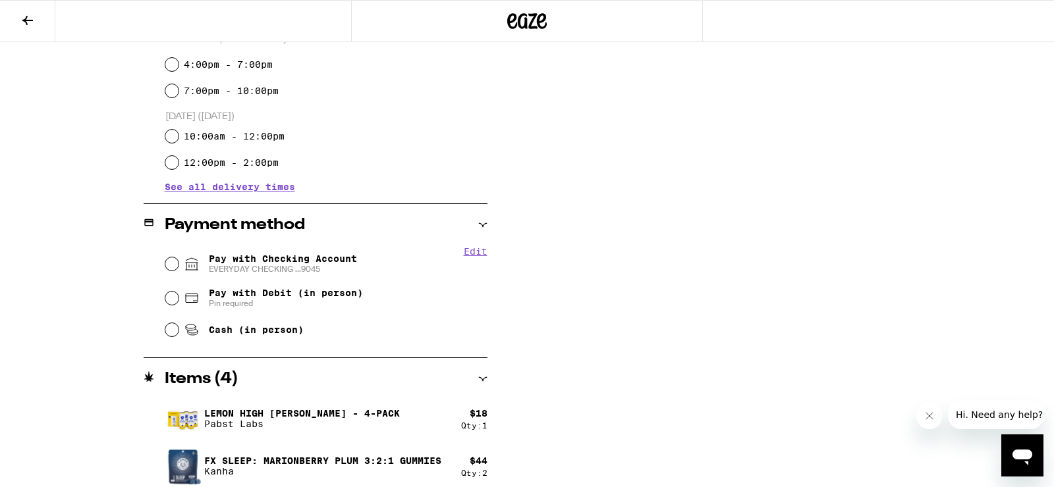
scroll to position [571, 0]
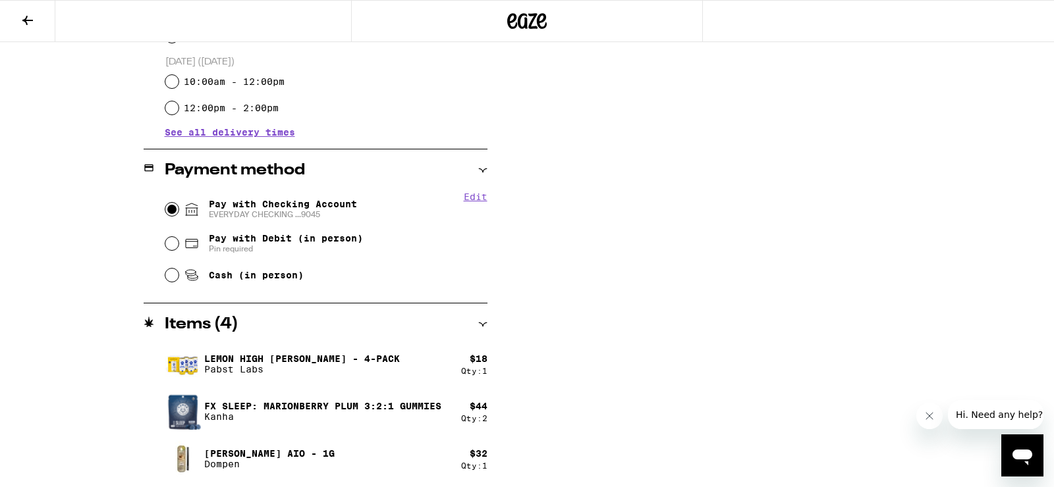
click at [177, 210] on input "Pay with Checking Account EVERYDAY CHECKING ...9045" at bounding box center [171, 209] width 13 height 13
radio input "true"
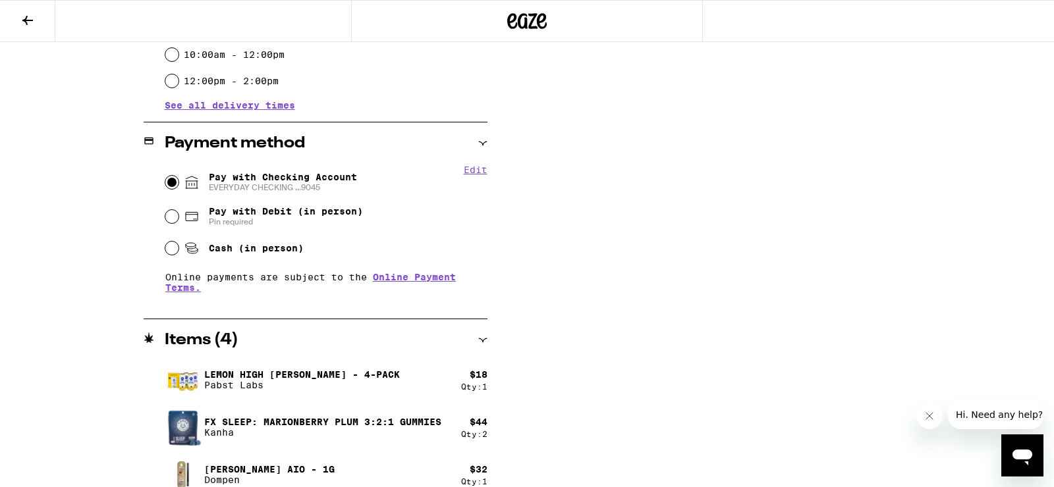
scroll to position [614, 0]
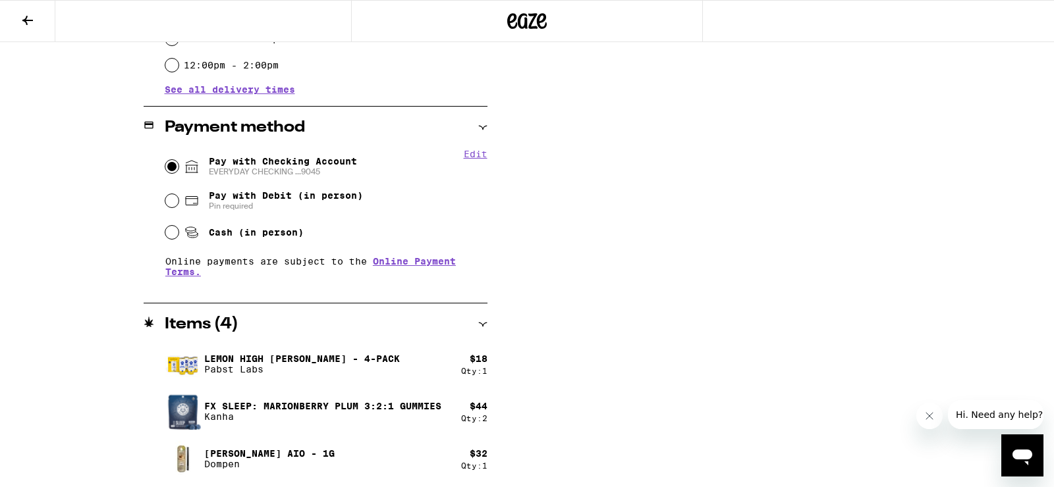
click at [481, 321] on icon at bounding box center [482, 324] width 9 height 9
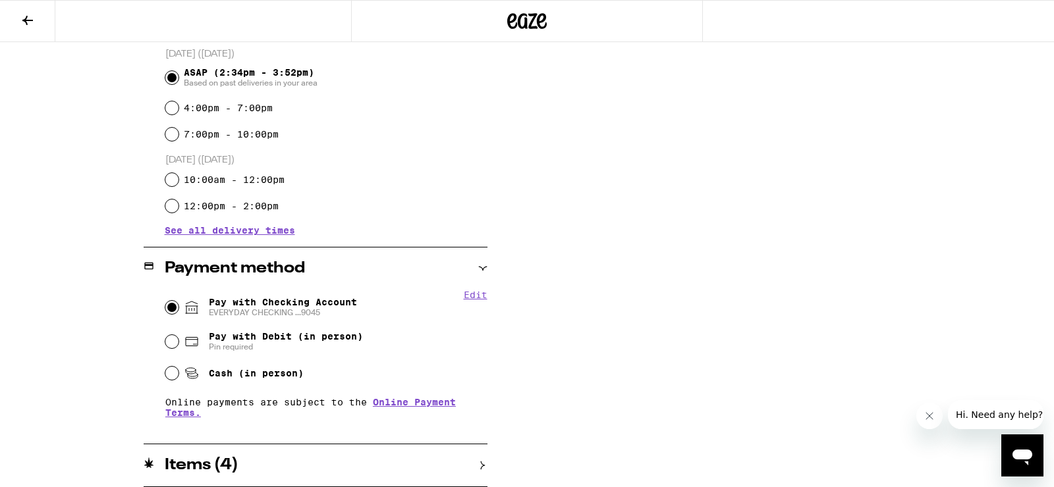
scroll to position [472, 0]
click at [478, 462] on icon at bounding box center [482, 466] width 9 height 9
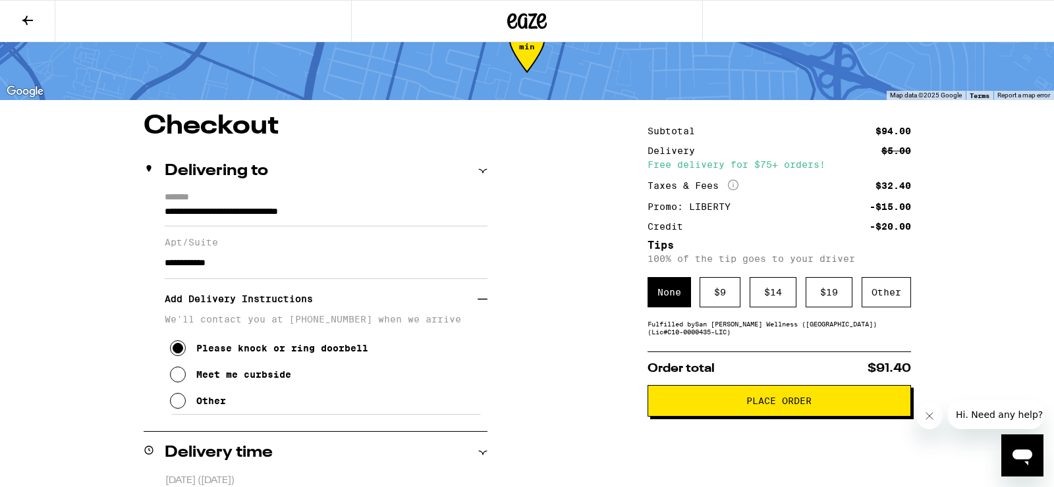
scroll to position [51, 0]
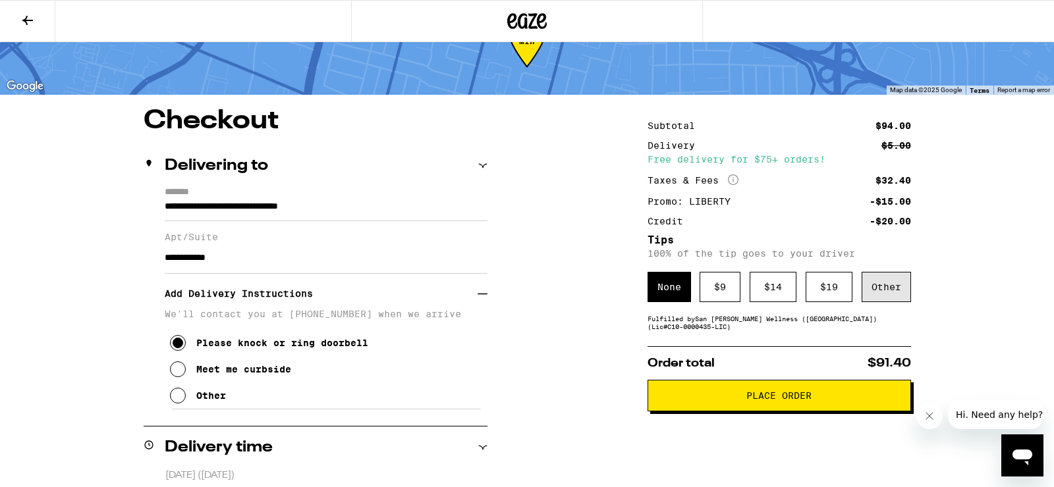
click at [879, 283] on div "Other" at bounding box center [885, 287] width 49 height 30
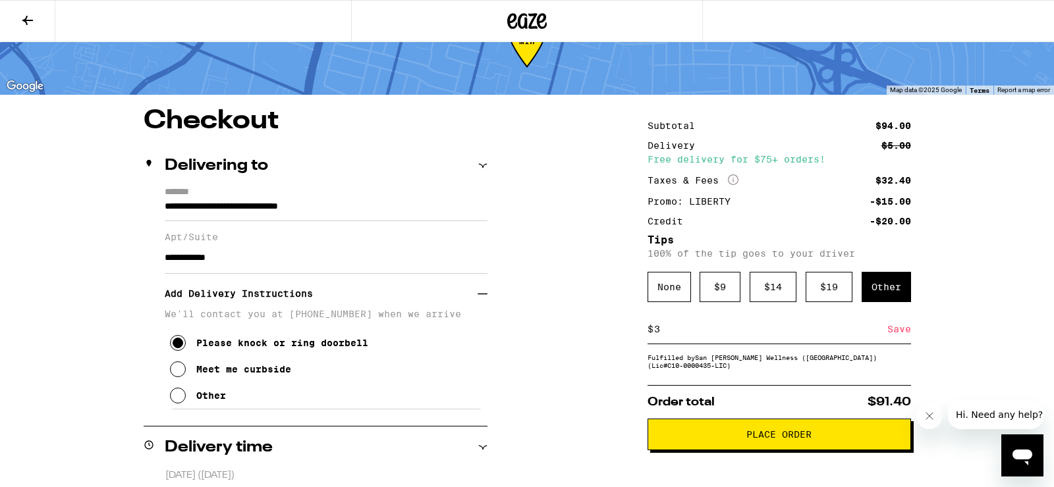
type input "3"
click at [899, 333] on div "Save" at bounding box center [899, 329] width 24 height 29
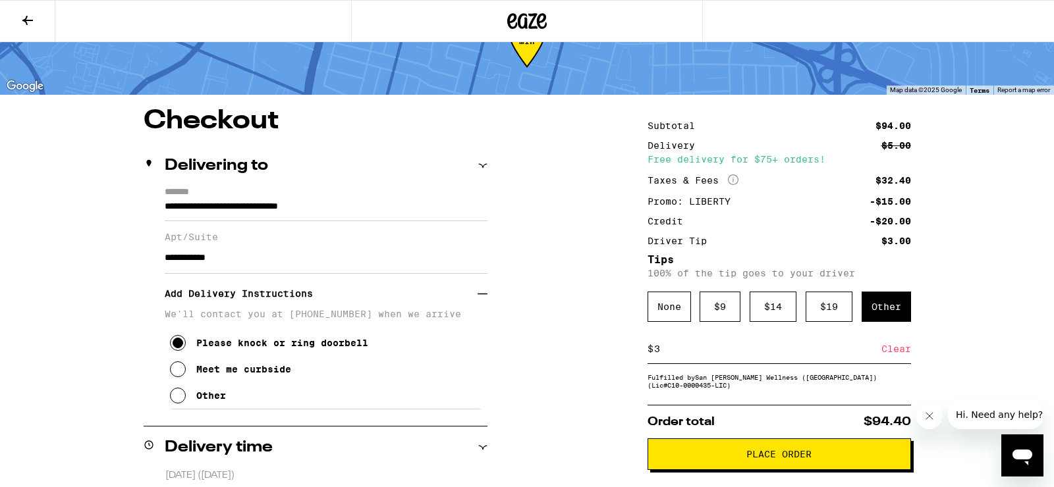
click at [771, 355] on input "3" at bounding box center [767, 349] width 228 height 12
type input "4"
type input "5"
click at [892, 349] on div "Save" at bounding box center [899, 349] width 24 height 29
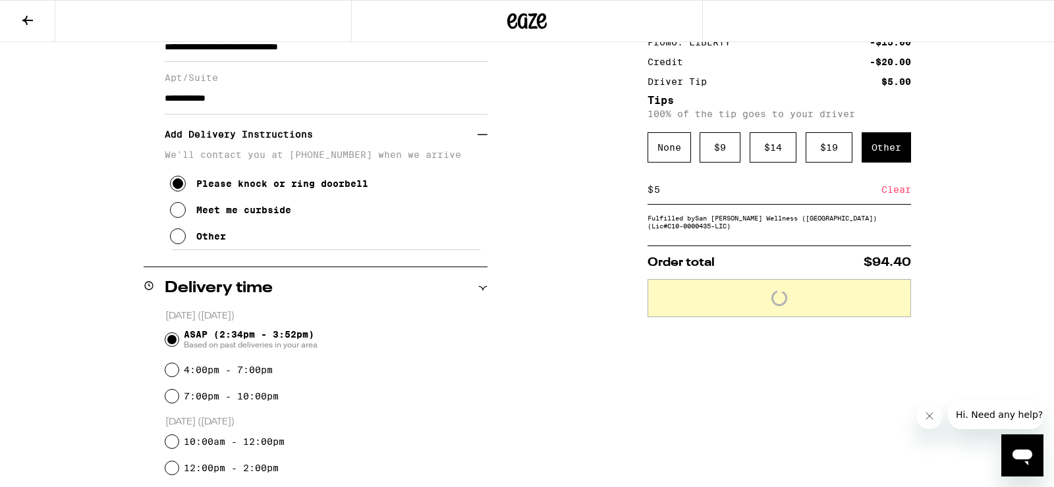
scroll to position [215, 0]
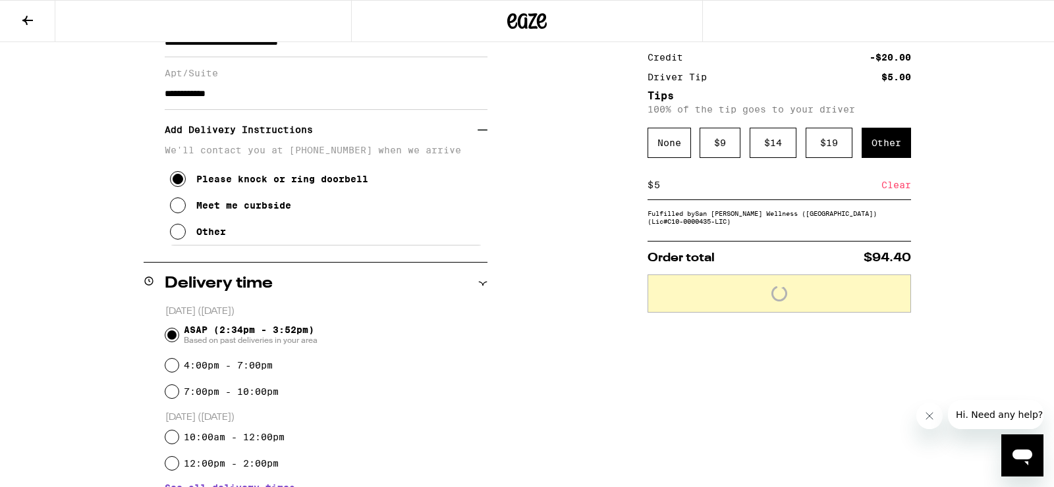
click at [895, 191] on div "Clear" at bounding box center [896, 185] width 30 height 29
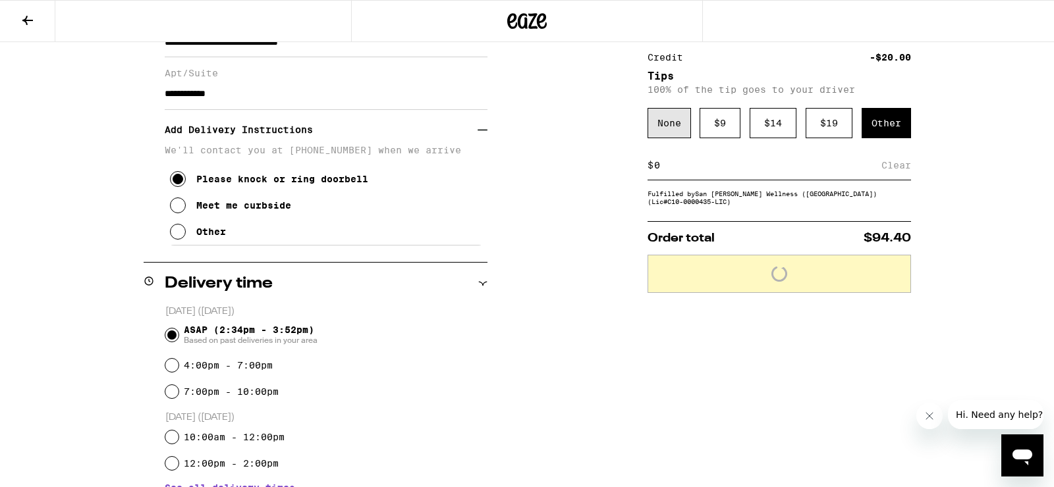
click at [655, 130] on div "None" at bounding box center [668, 123] width 43 height 30
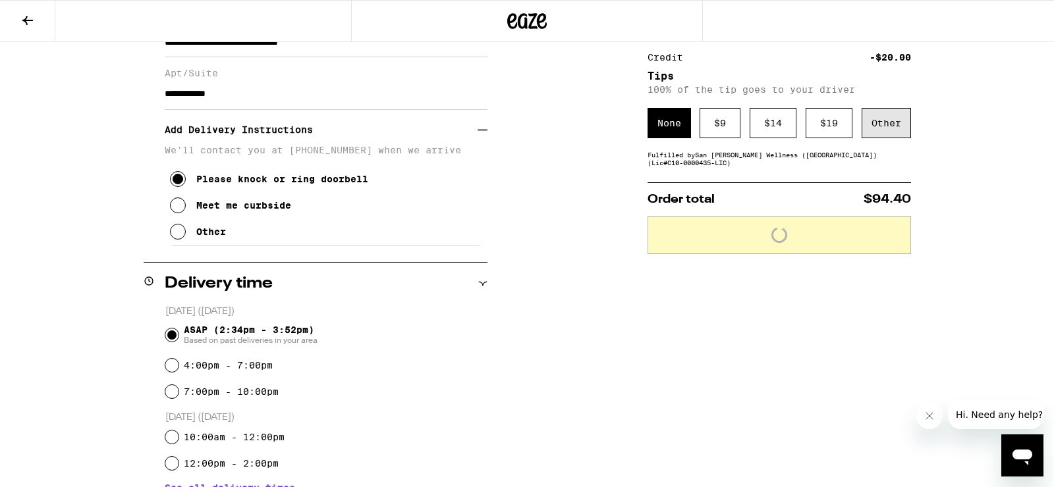
click at [892, 132] on div "Other" at bounding box center [885, 123] width 49 height 30
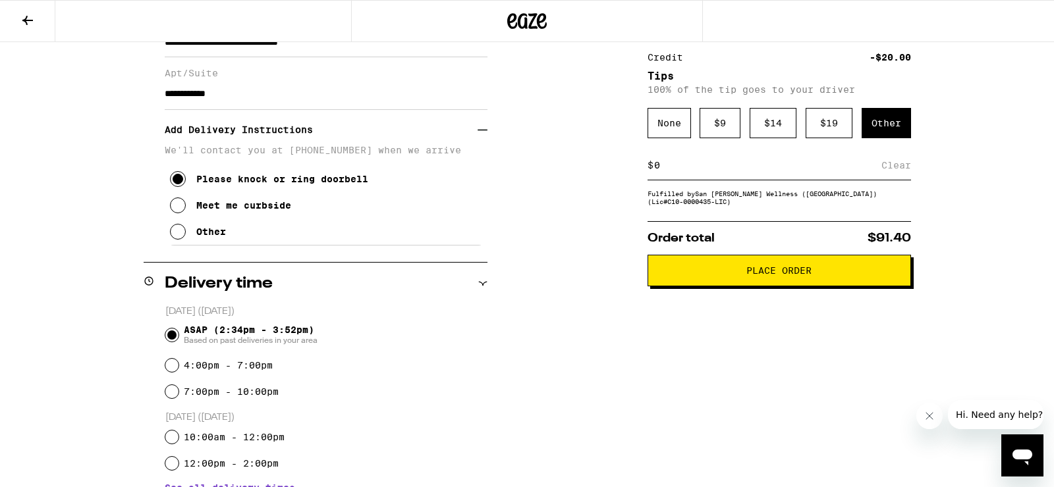
click at [722, 171] on input at bounding box center [767, 165] width 228 height 12
type input "3"
type input "4"
type input "5"
click at [897, 175] on div "Save" at bounding box center [899, 165] width 24 height 29
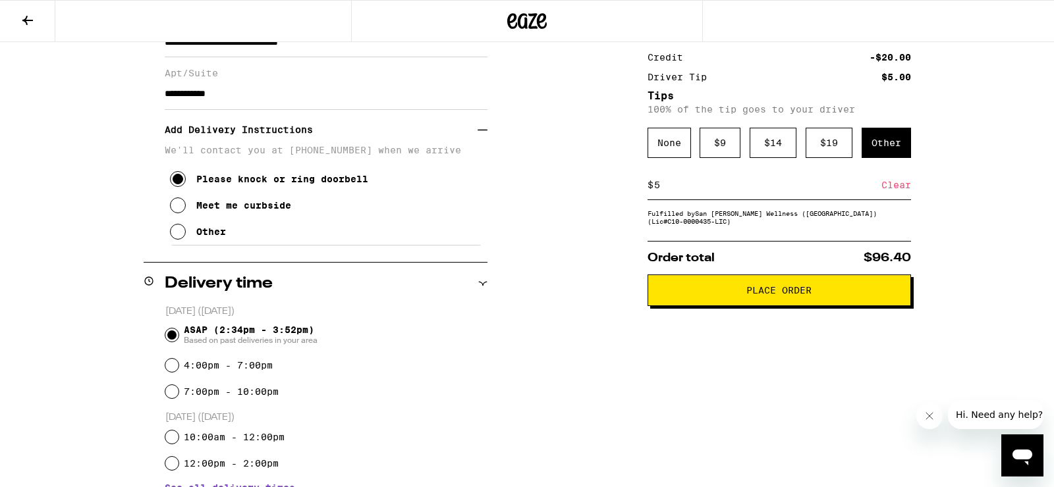
click at [874, 292] on span "Place Order" at bounding box center [779, 290] width 241 height 9
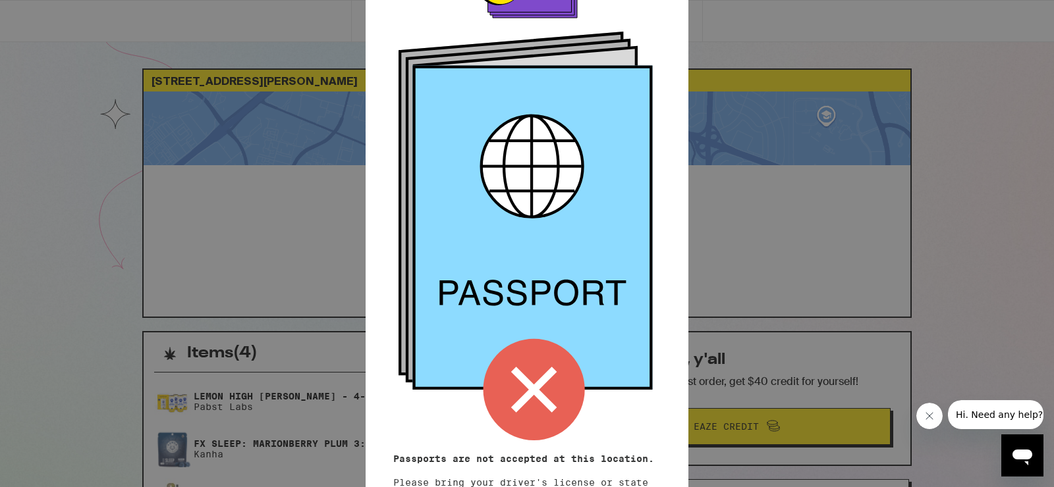
scroll to position [121, 0]
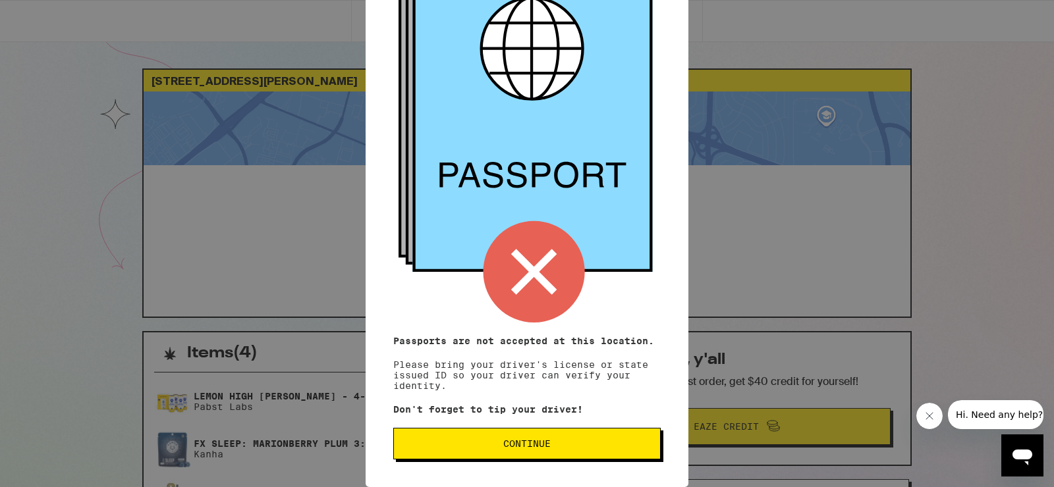
click at [491, 448] on span "Continue" at bounding box center [526, 443] width 245 height 9
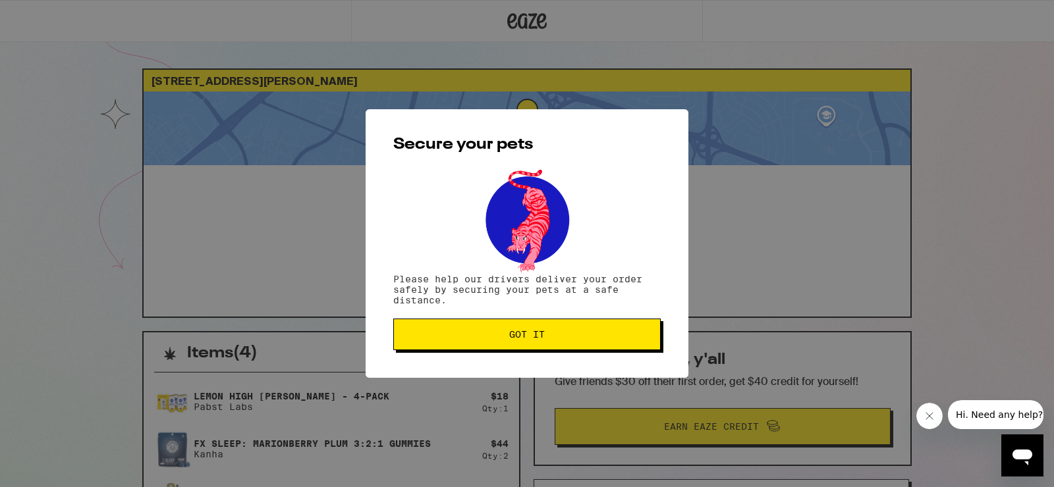
click at [495, 333] on span "Got it" at bounding box center [526, 334] width 245 height 9
